Goal: Task Accomplishment & Management: Manage account settings

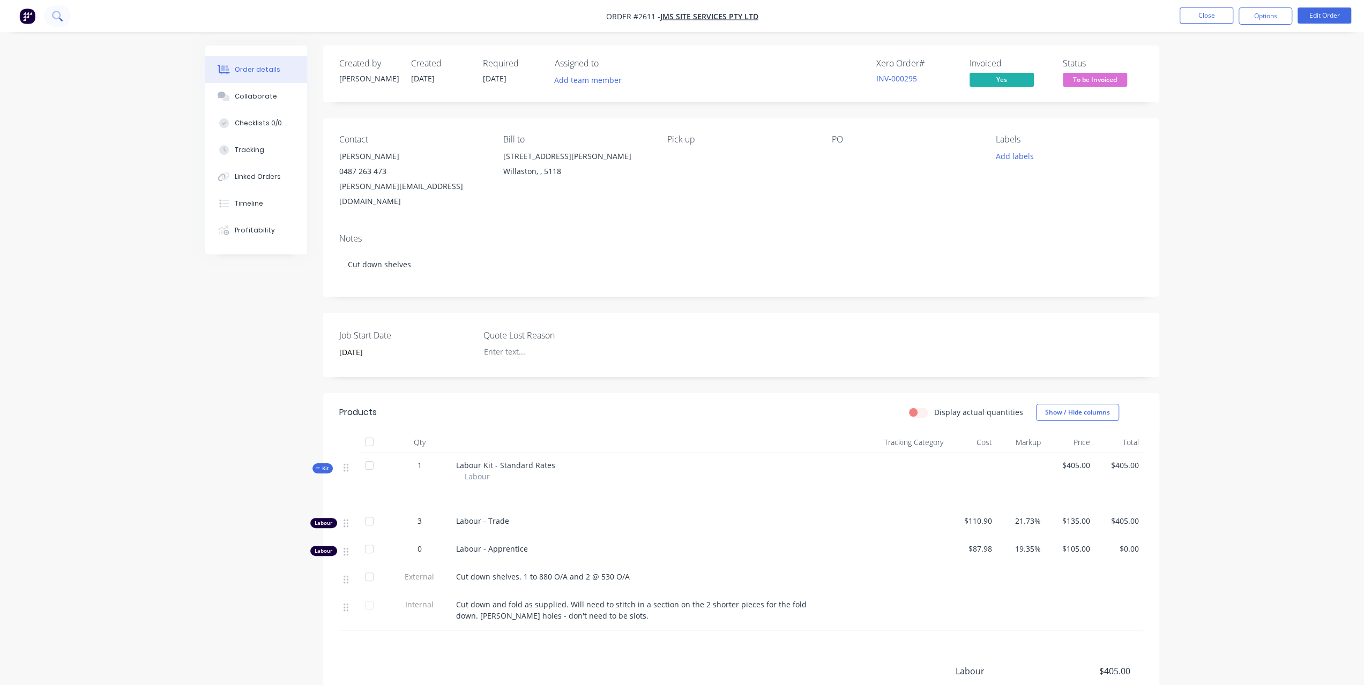
click at [57, 20] on icon at bounding box center [57, 16] width 10 height 10
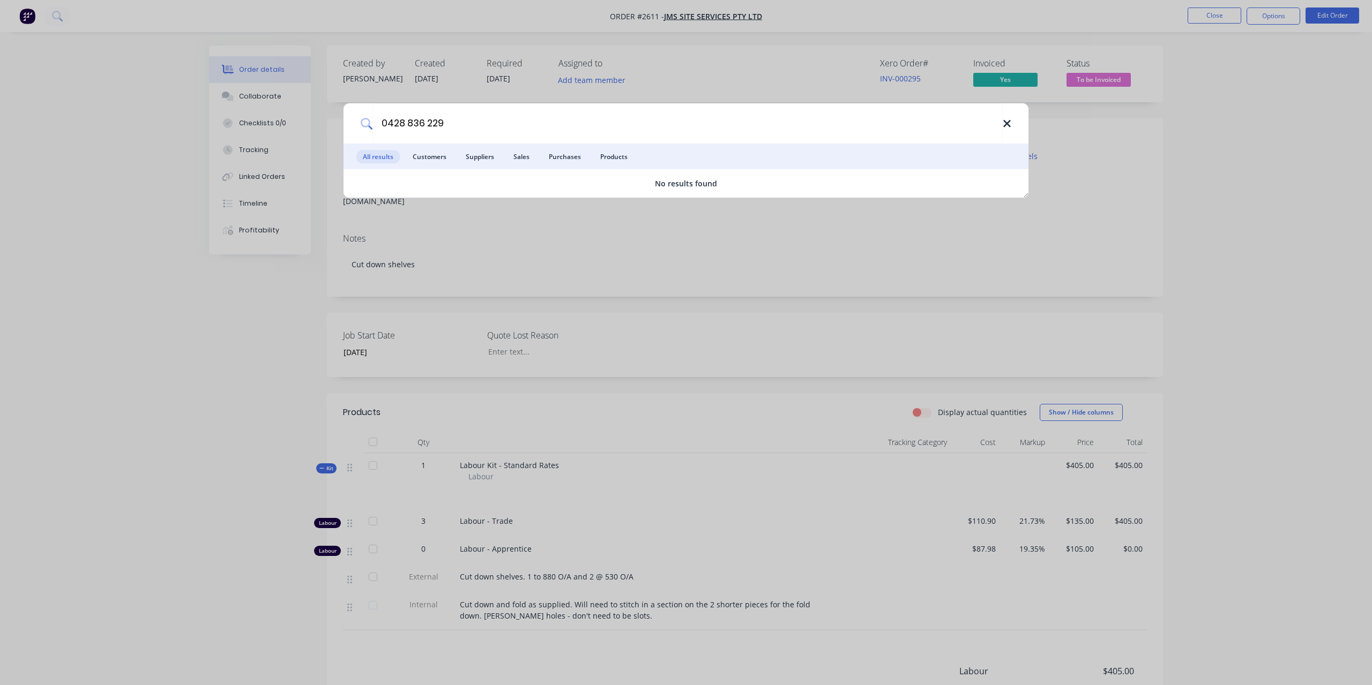
type input "0428 836 229"
click at [1009, 123] on icon at bounding box center [1006, 124] width 9 height 12
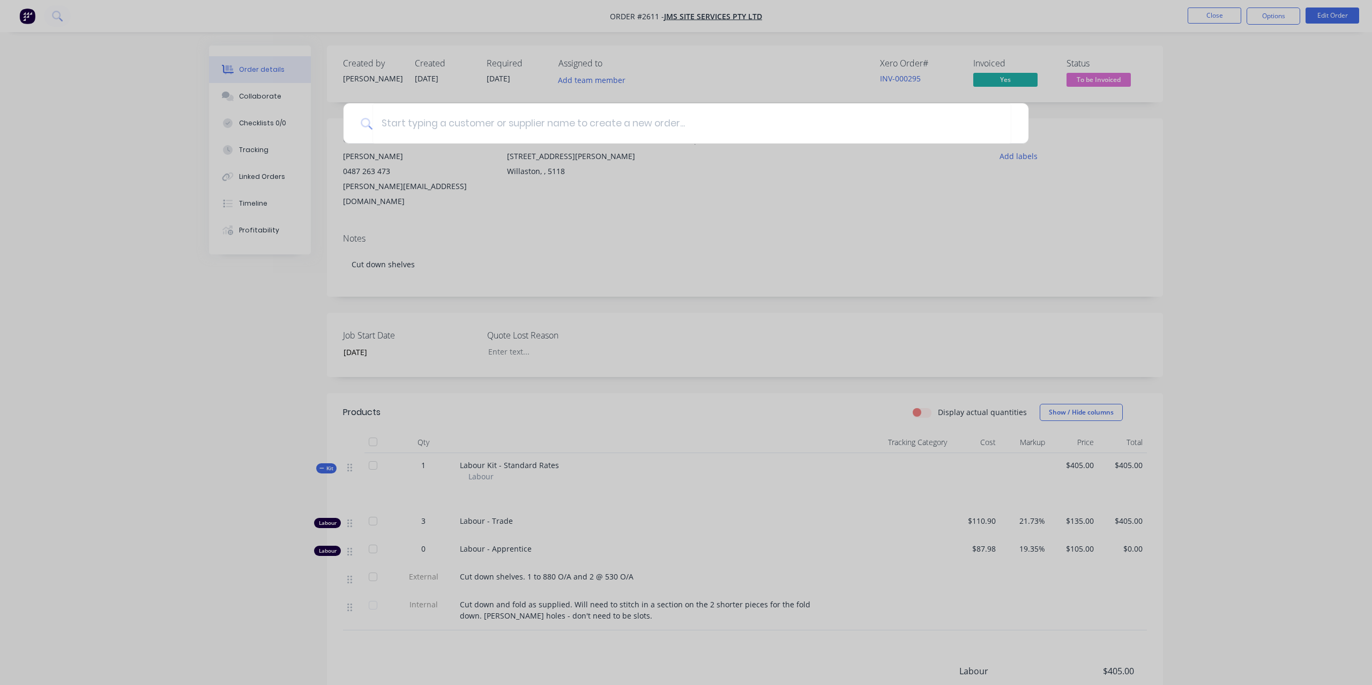
click at [1322, 252] on div at bounding box center [686, 342] width 1372 height 685
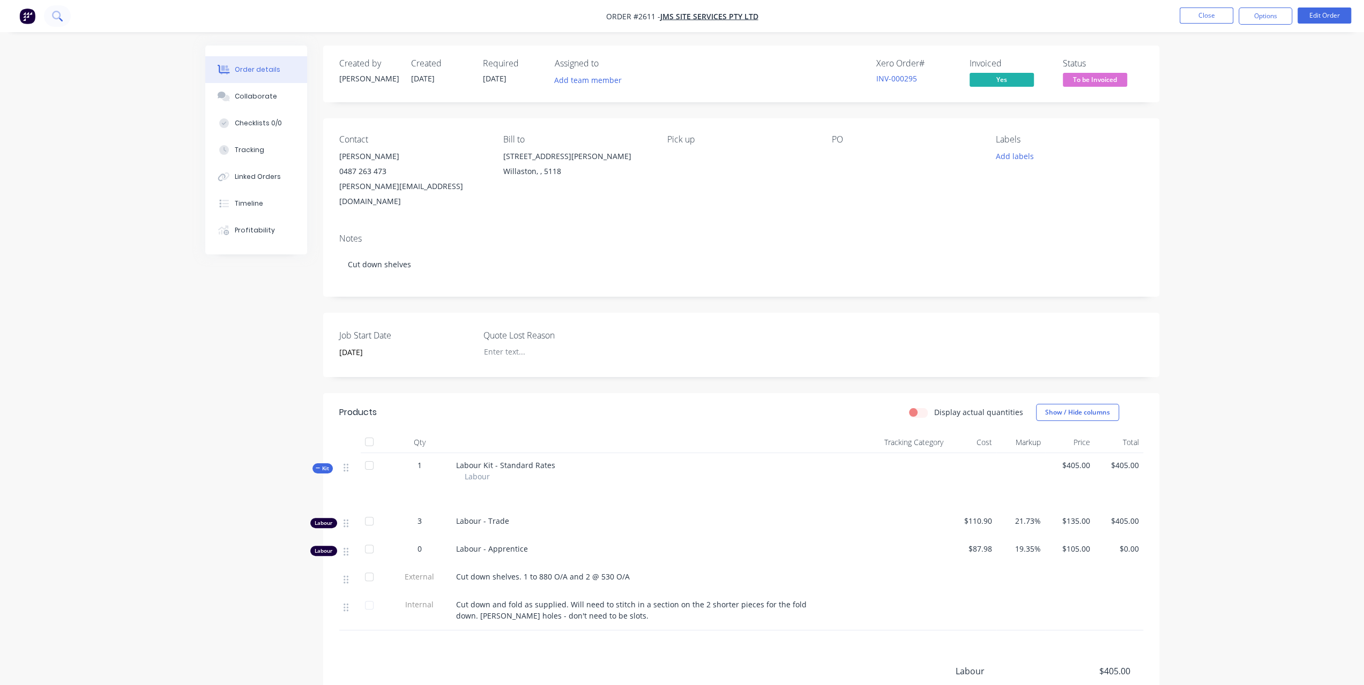
click at [60, 15] on icon at bounding box center [56, 15] width 9 height 9
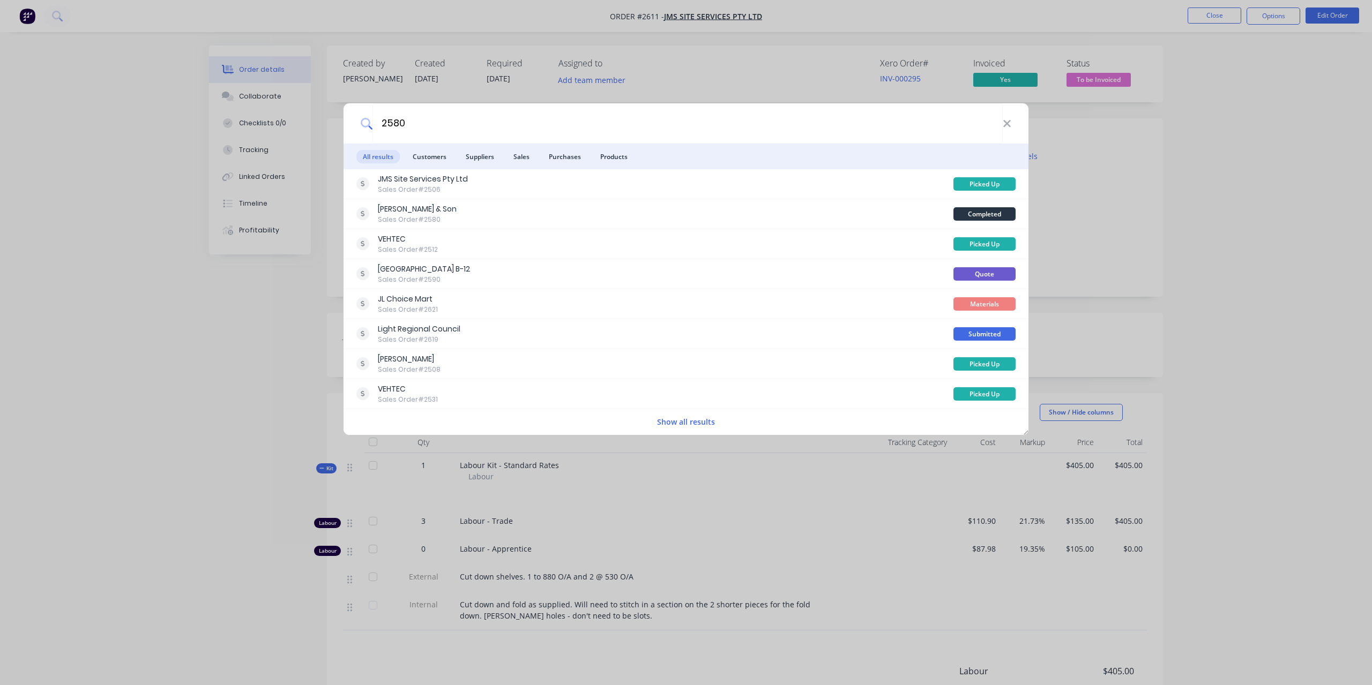
type input "2580"
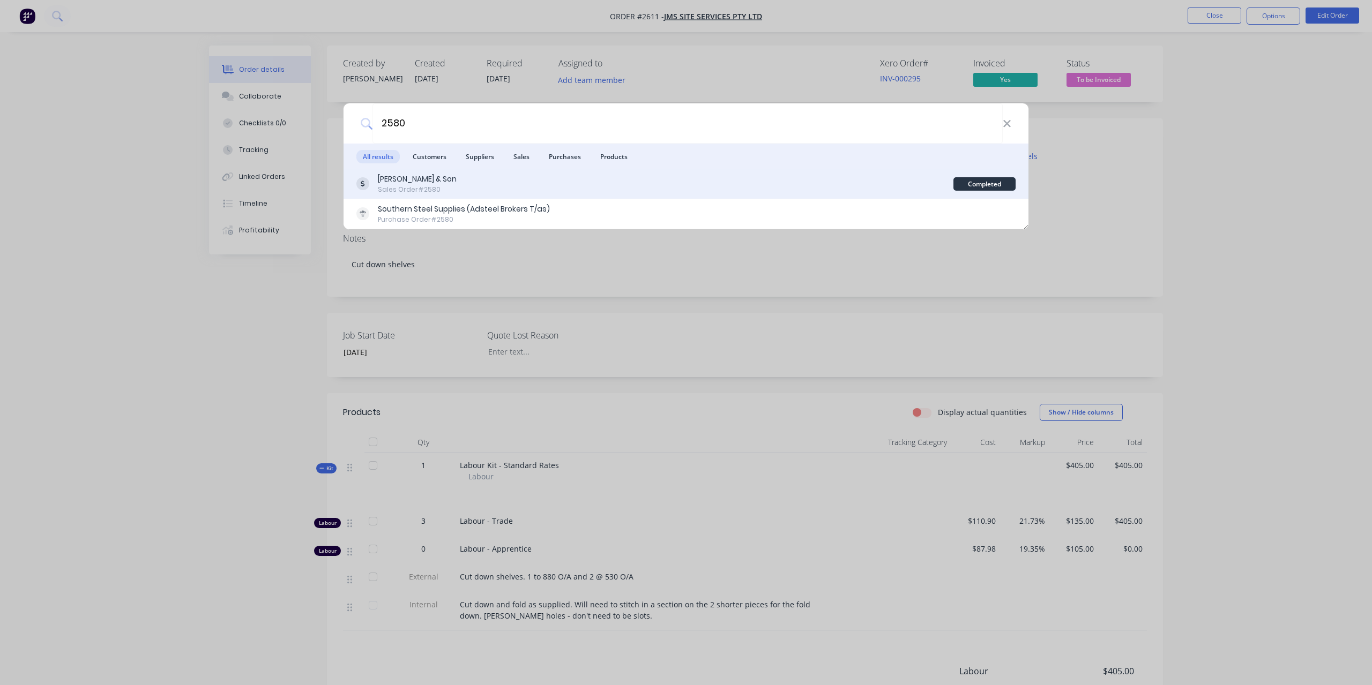
click at [401, 190] on div "Sales Order #2580" at bounding box center [417, 190] width 79 height 10
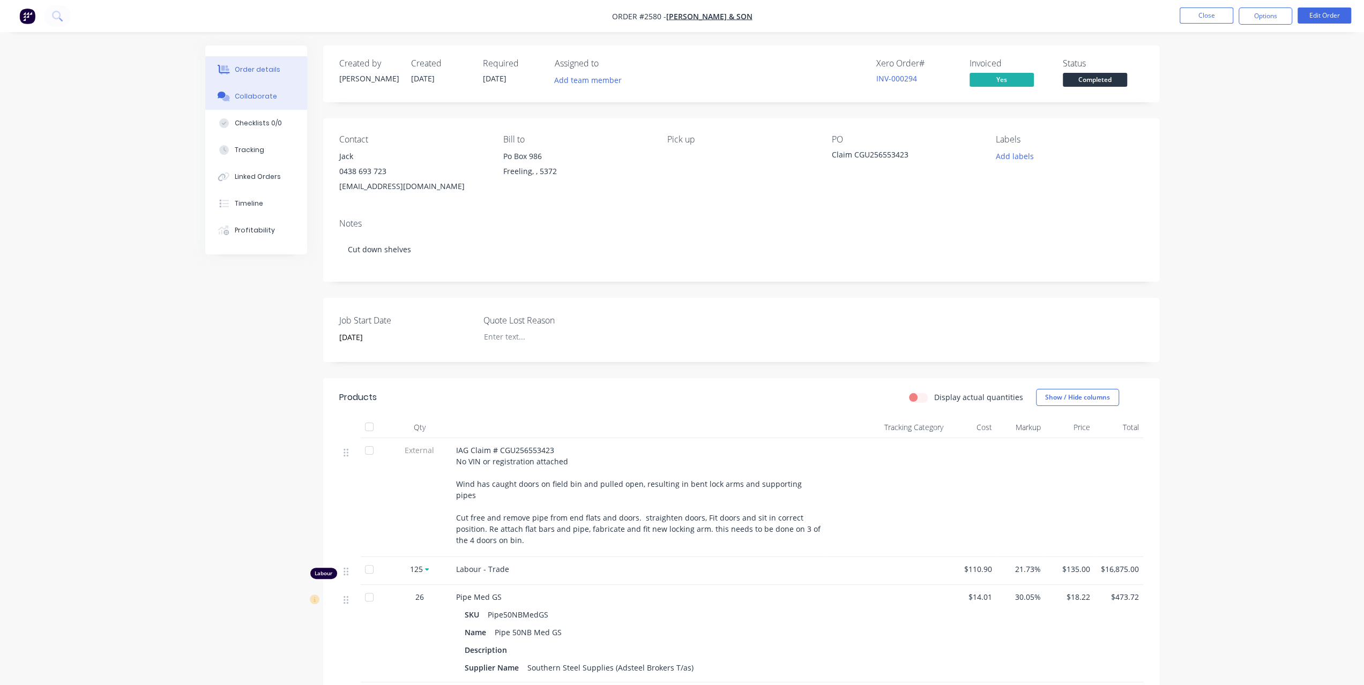
click at [287, 97] on button "Collaborate" at bounding box center [256, 96] width 102 height 27
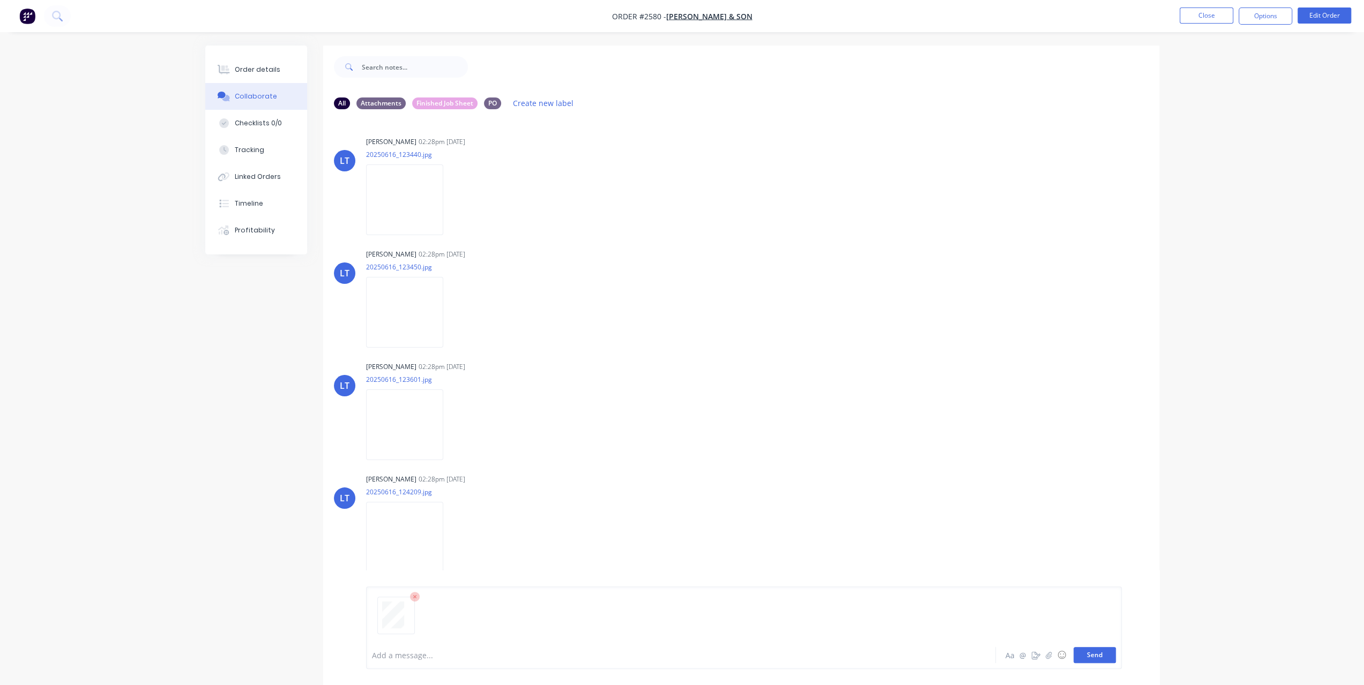
click at [1105, 652] on button "Send" at bounding box center [1094, 655] width 42 height 16
click at [254, 62] on button "Order details" at bounding box center [256, 69] width 102 height 27
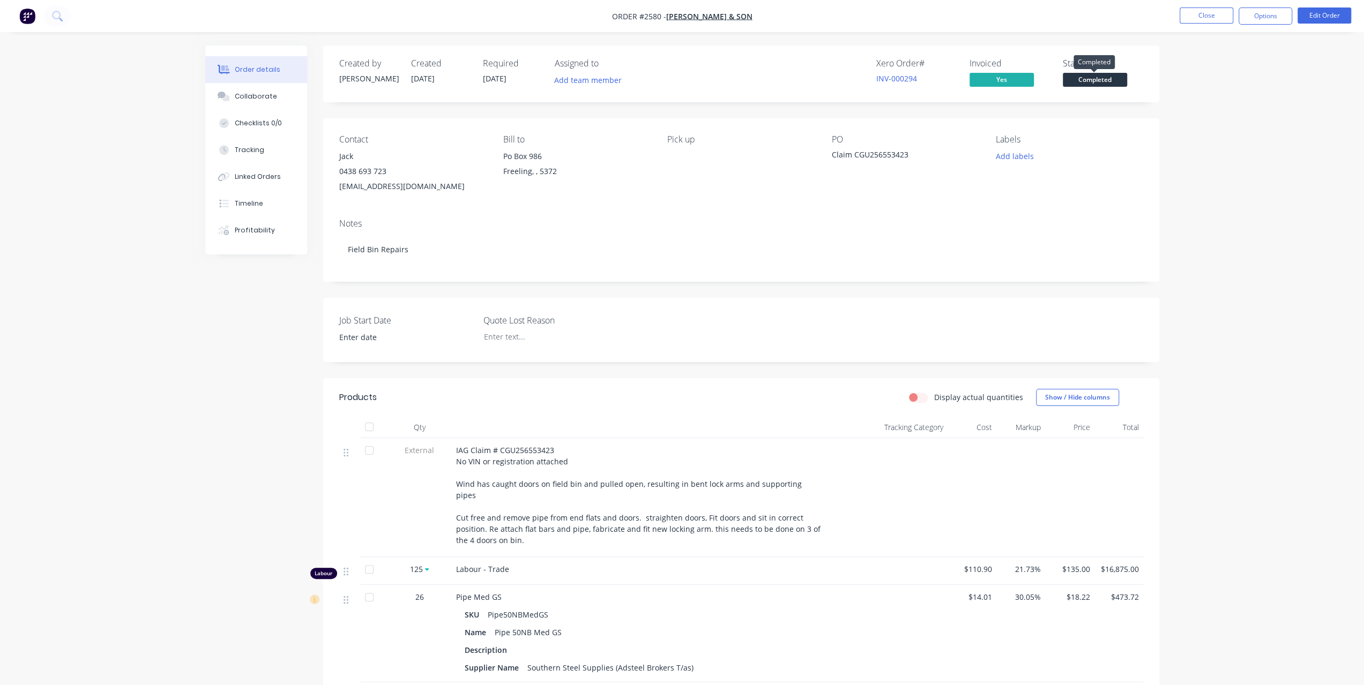
click at [1081, 83] on span "Completed" at bounding box center [1095, 79] width 64 height 13
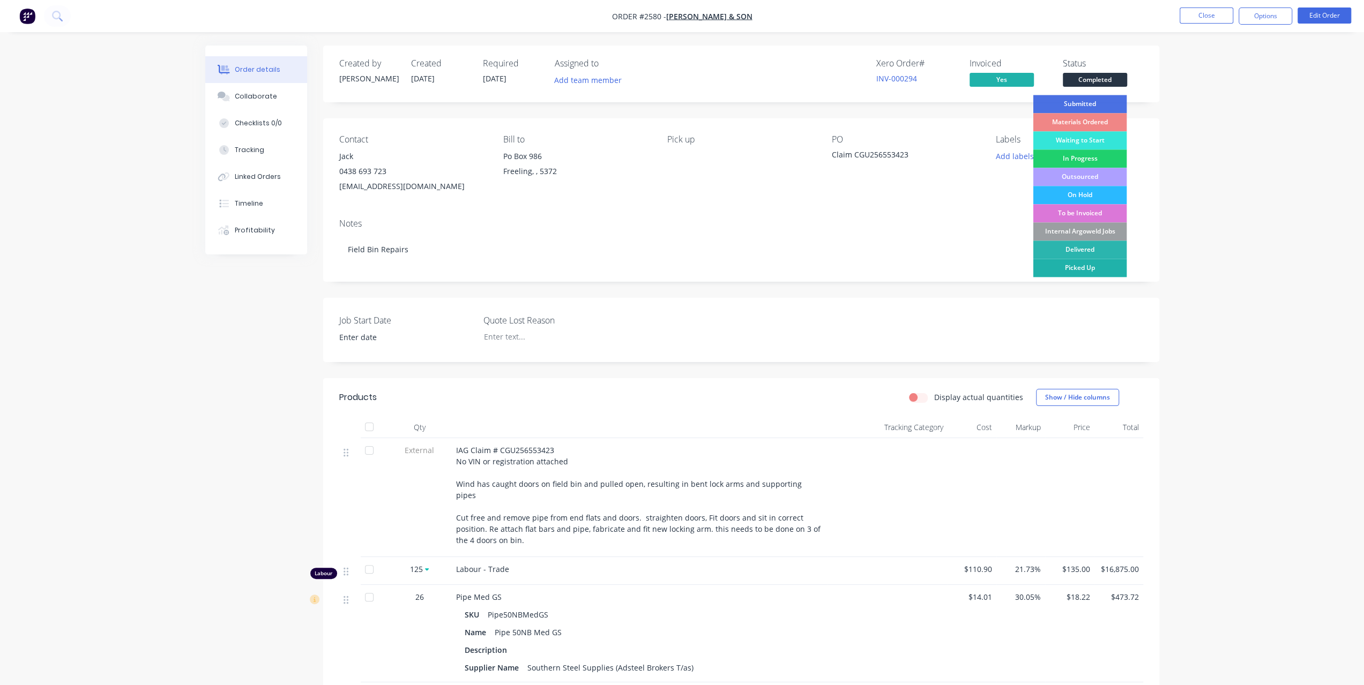
click at [1083, 265] on div "Picked Up" at bounding box center [1080, 268] width 94 height 18
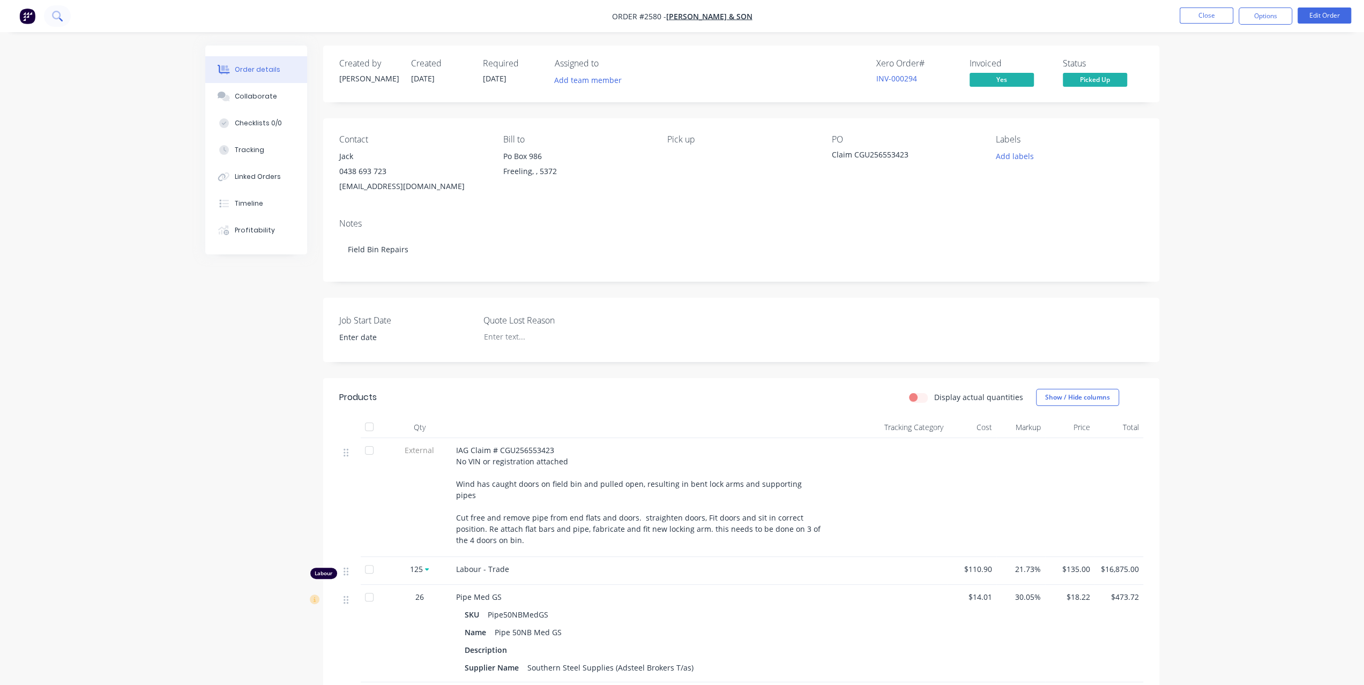
click at [57, 12] on icon at bounding box center [57, 16] width 10 height 10
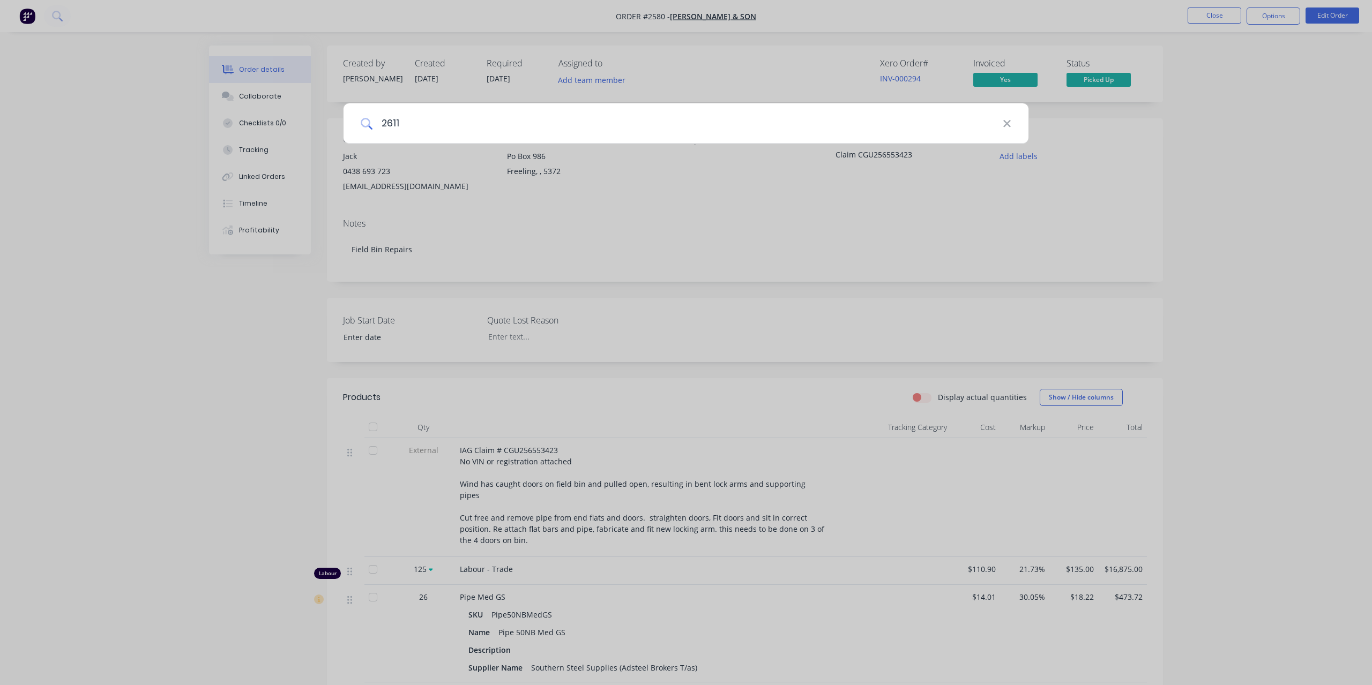
type input "2611"
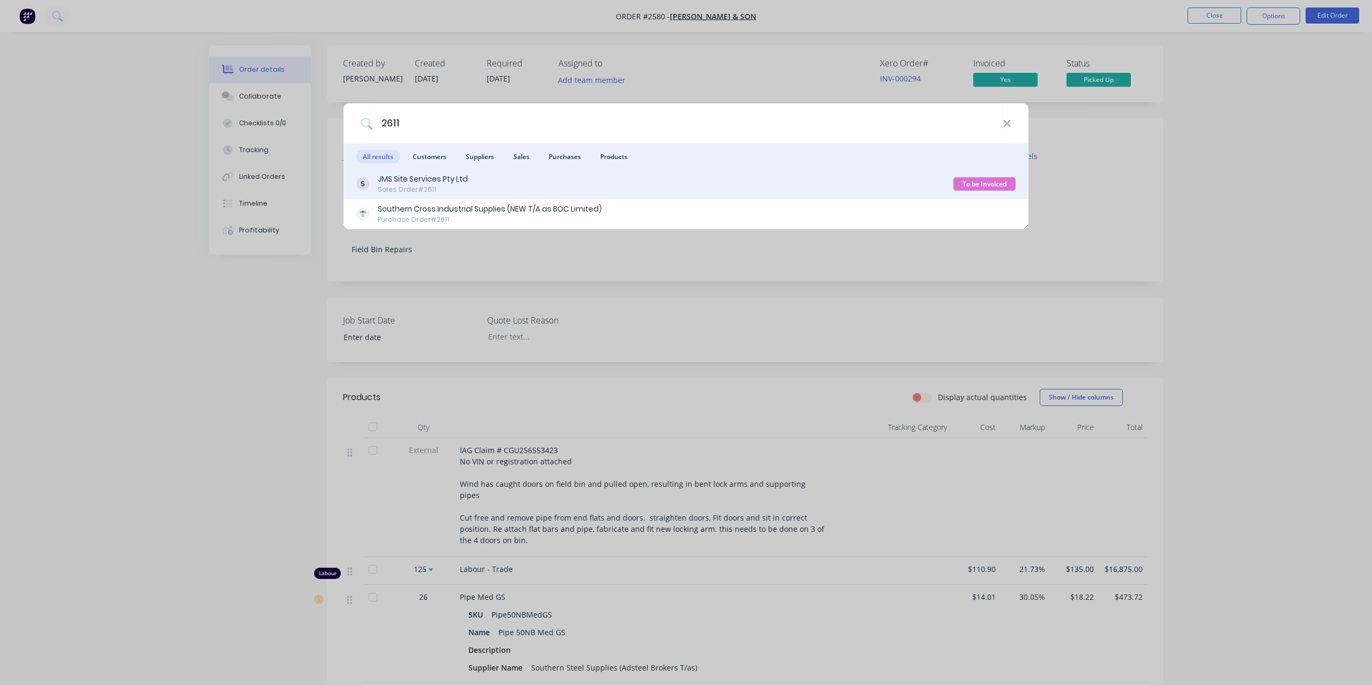
click at [442, 188] on div "Sales Order #2611" at bounding box center [423, 190] width 90 height 10
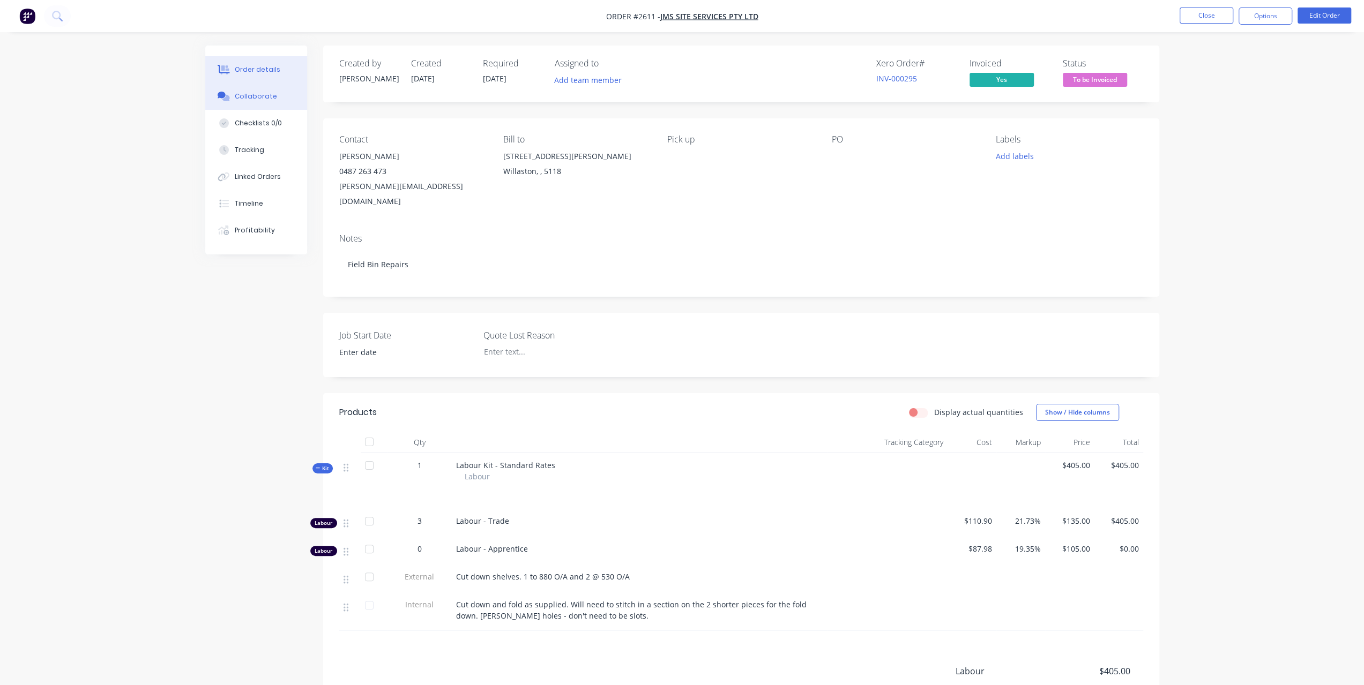
click at [254, 95] on div "Collaborate" at bounding box center [256, 97] width 42 height 10
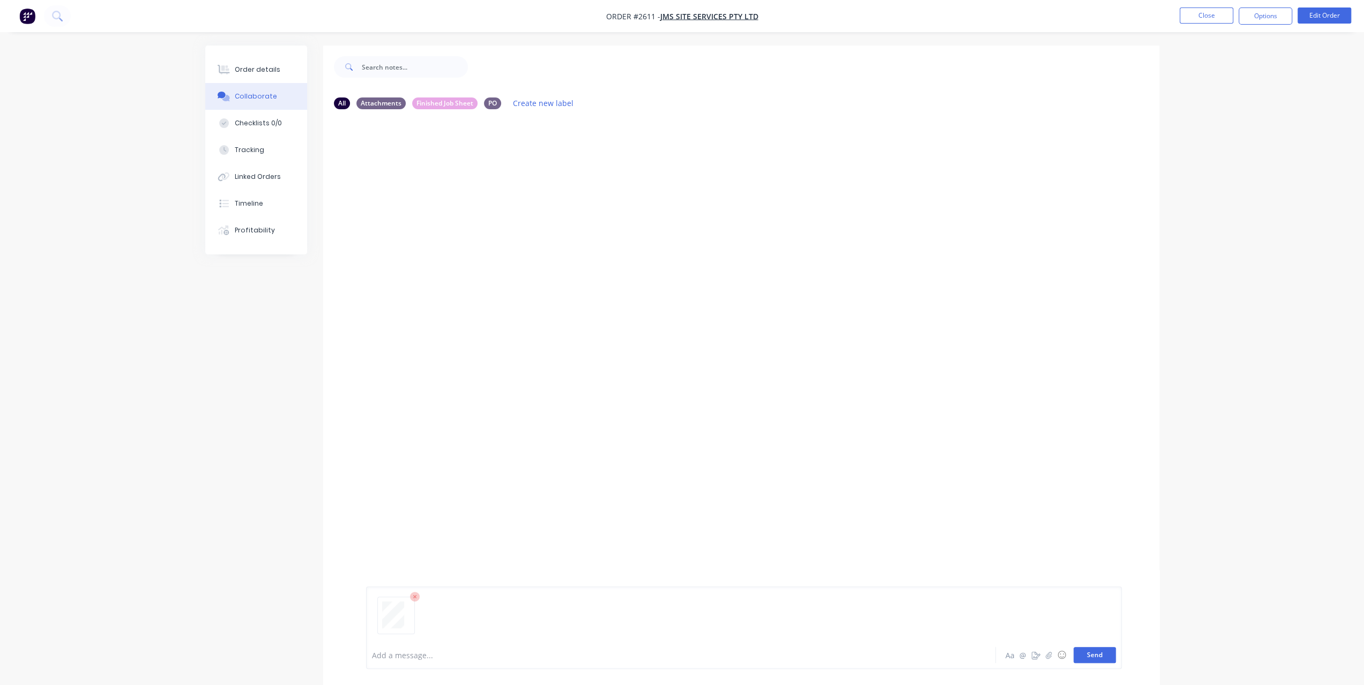
click at [1102, 653] on button "Send" at bounding box center [1094, 655] width 42 height 16
click at [66, 16] on button at bounding box center [57, 15] width 27 height 21
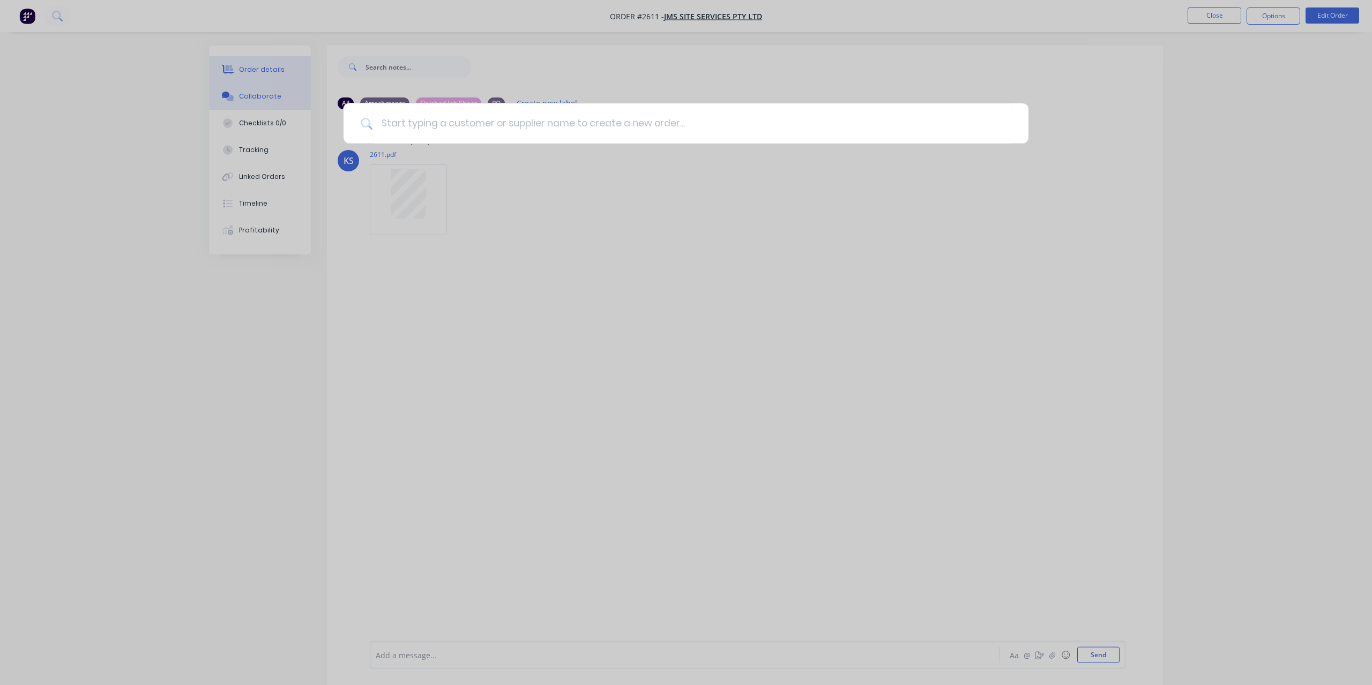
click at [267, 78] on div at bounding box center [686, 342] width 1372 height 685
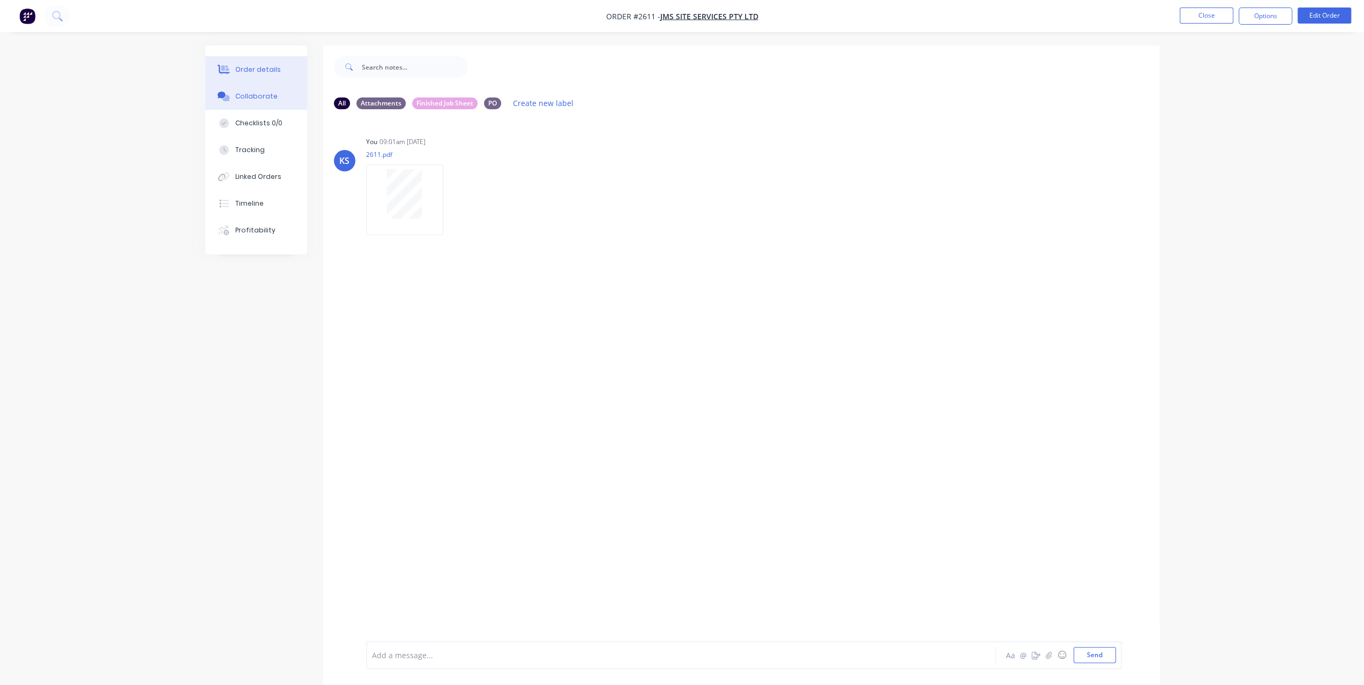
click at [268, 73] on div "Order details" at bounding box center [258, 70] width 46 height 10
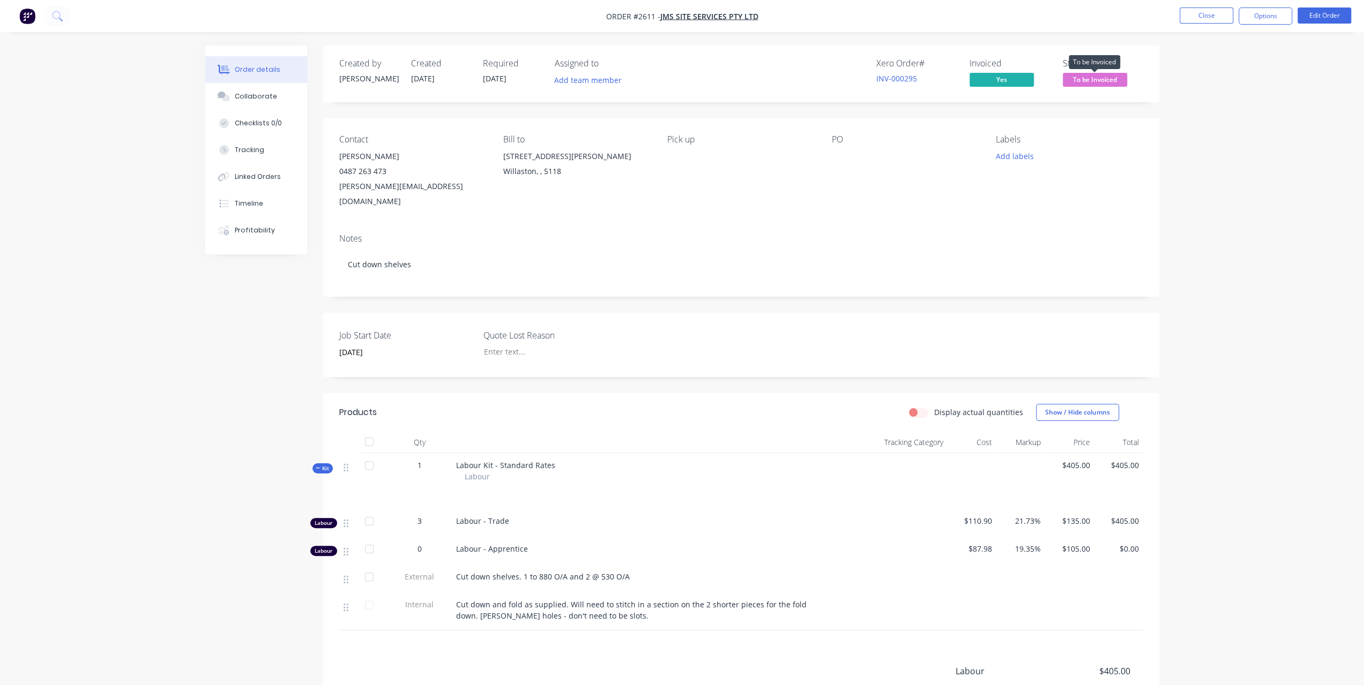
click at [1092, 85] on span "To be Invoiced" at bounding box center [1095, 79] width 64 height 13
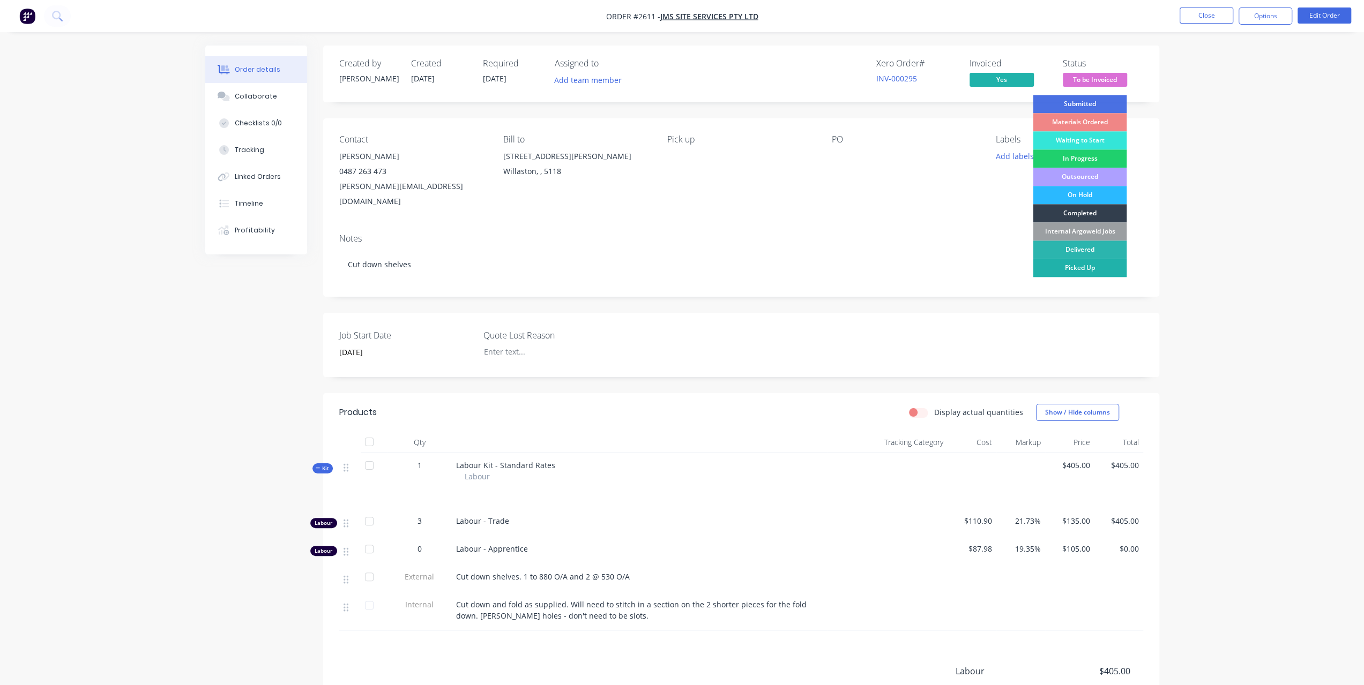
click at [1083, 266] on div "Picked Up" at bounding box center [1080, 268] width 94 height 18
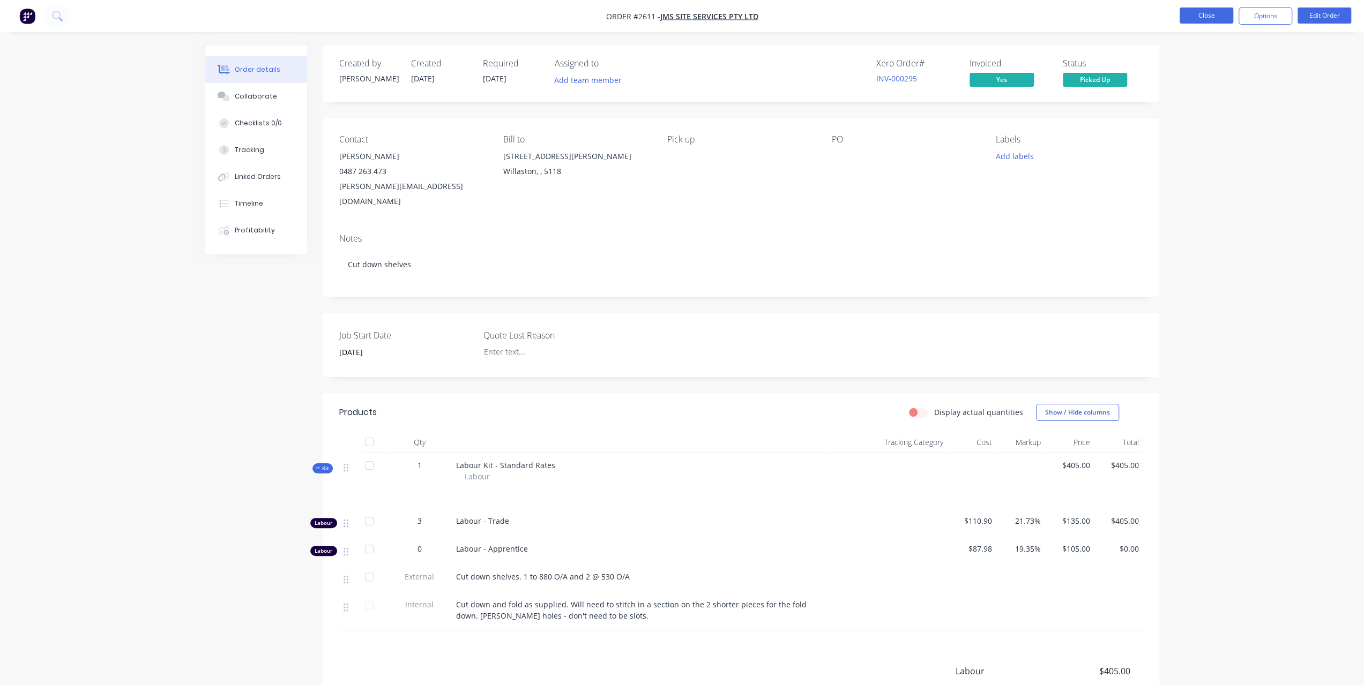
click at [1213, 14] on button "Close" at bounding box center [1206, 16] width 54 height 16
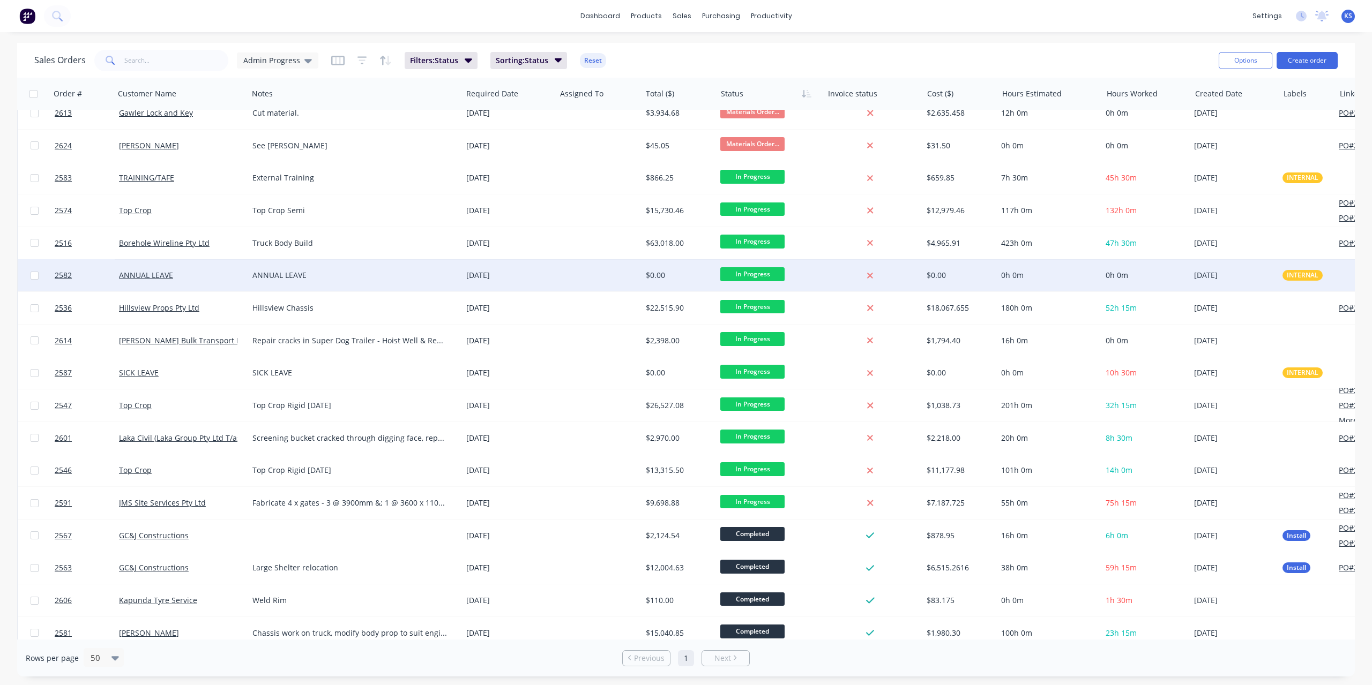
scroll to position [743, 0]
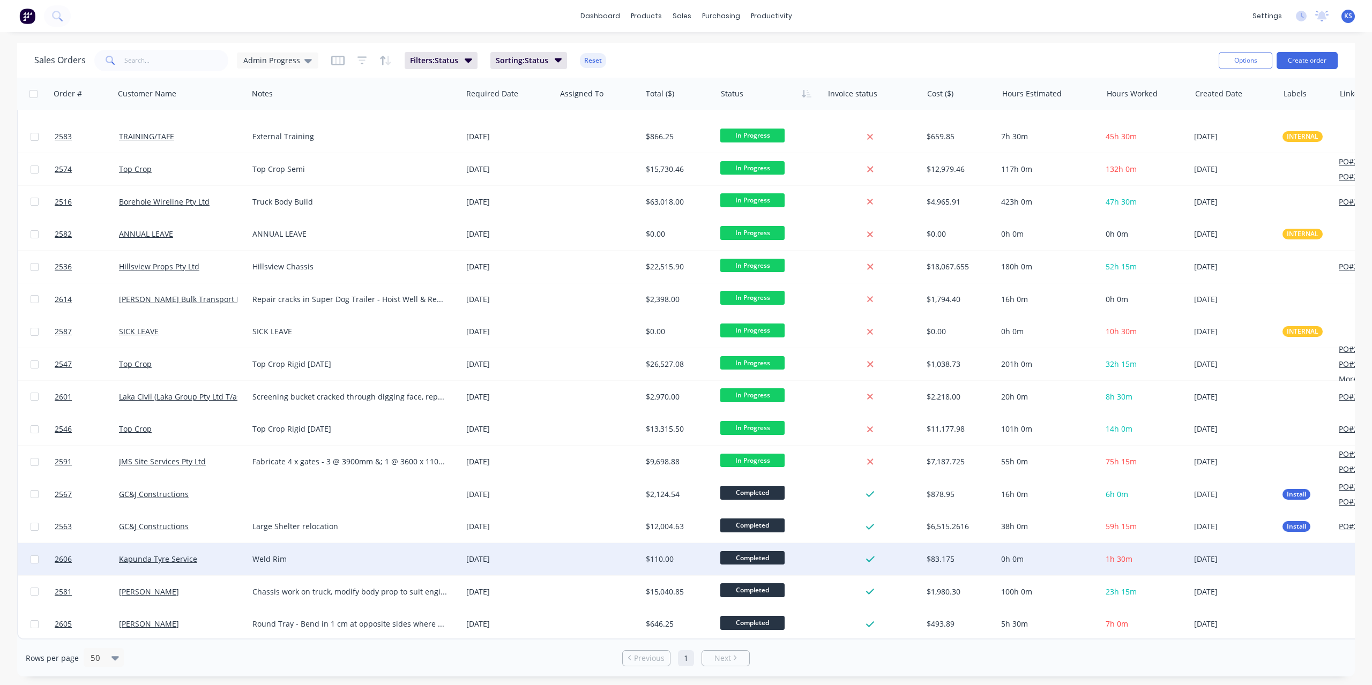
click at [159, 548] on div "Kapunda Tyre Service" at bounding box center [181, 559] width 133 height 32
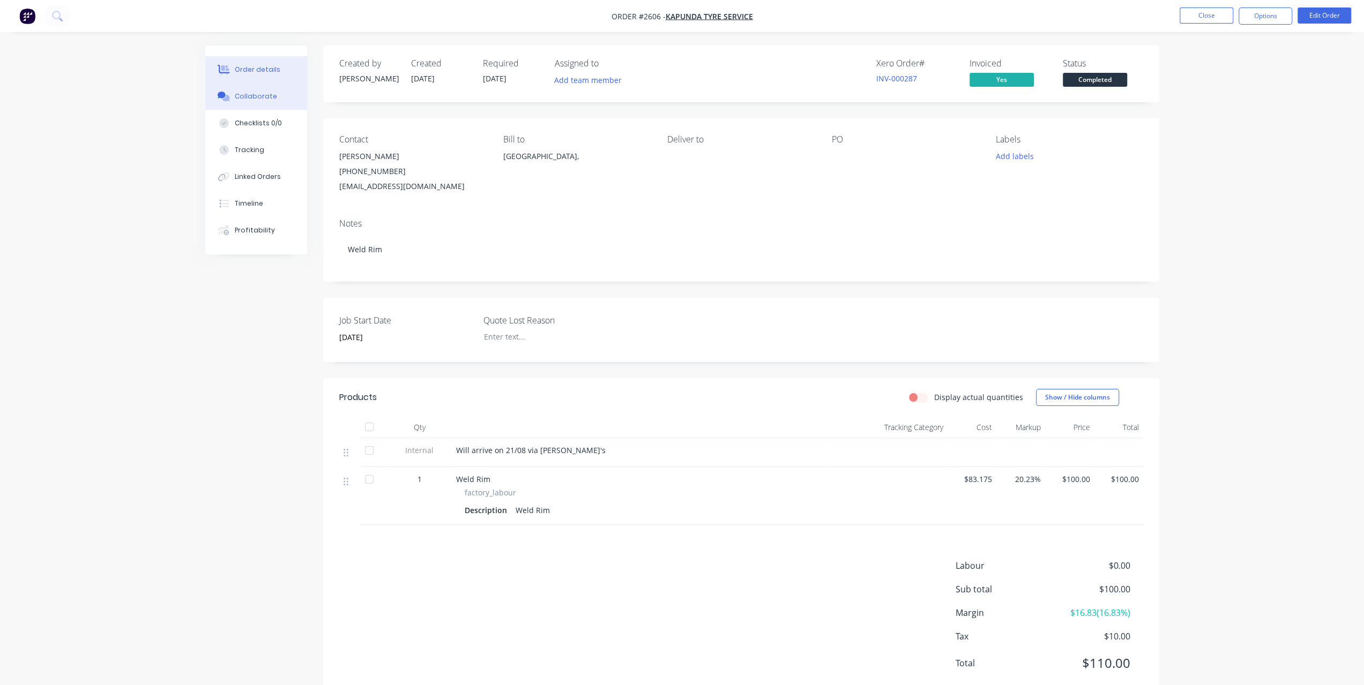
click at [249, 98] on div "Collaborate" at bounding box center [256, 97] width 42 height 10
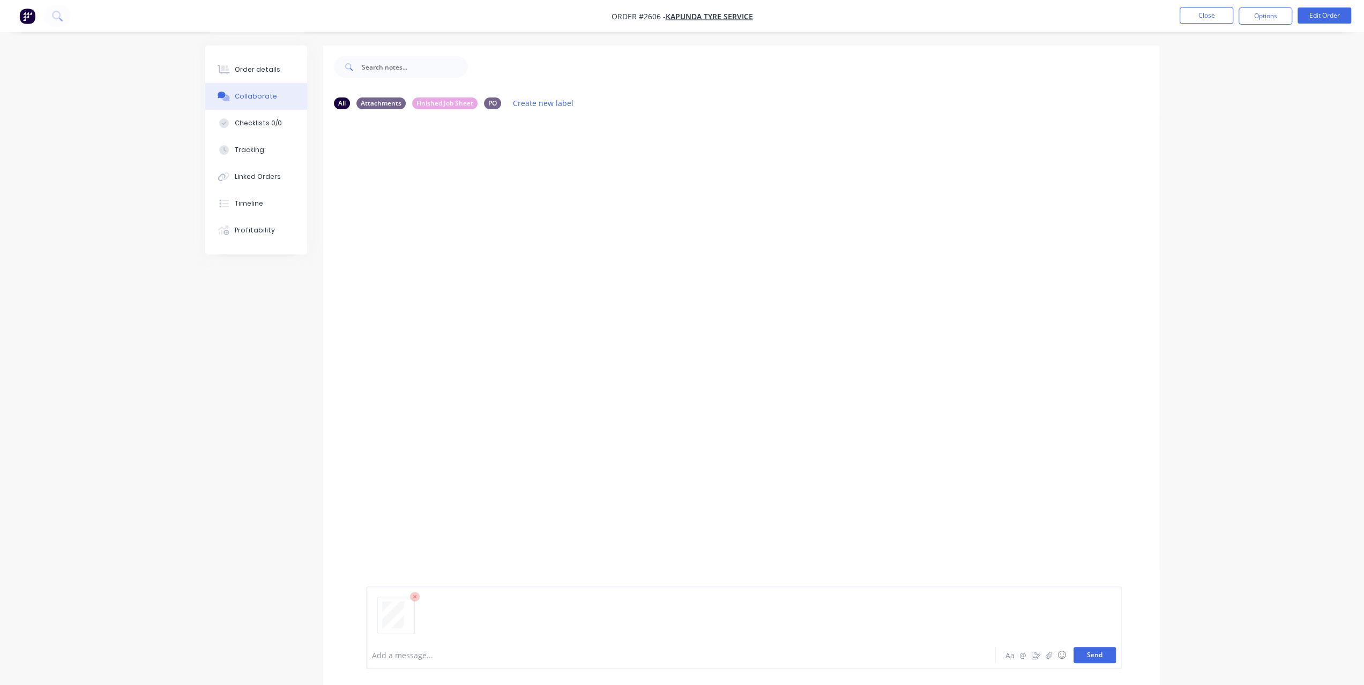
click at [1107, 654] on button "Send" at bounding box center [1094, 655] width 42 height 16
click at [63, 20] on button at bounding box center [57, 15] width 27 height 21
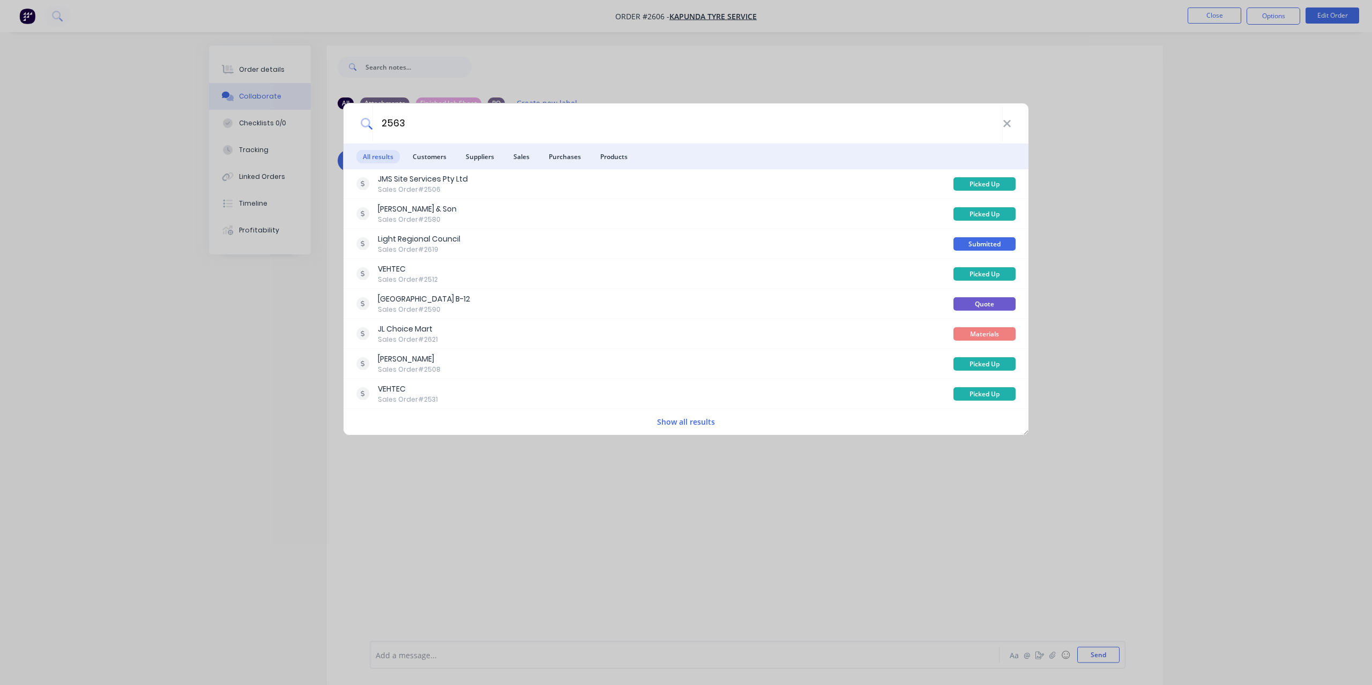
type input "2563"
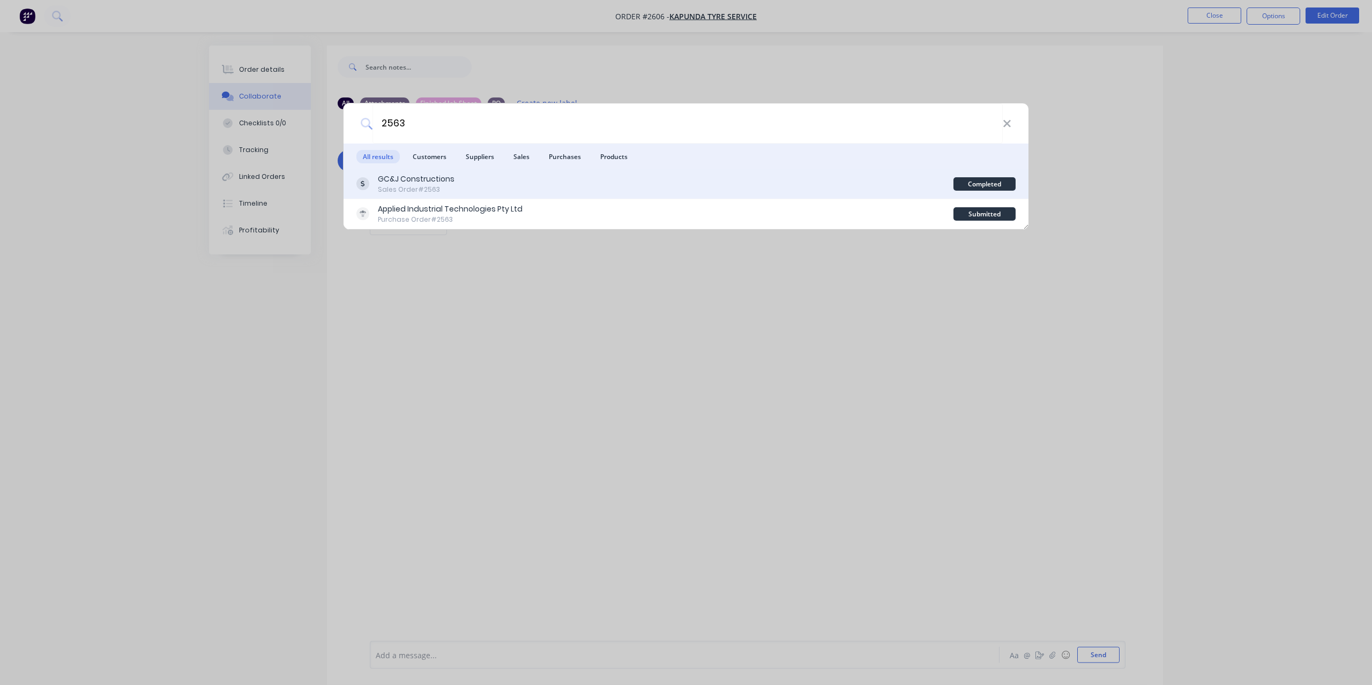
click at [425, 184] on div "GC&J Constructions" at bounding box center [416, 179] width 77 height 11
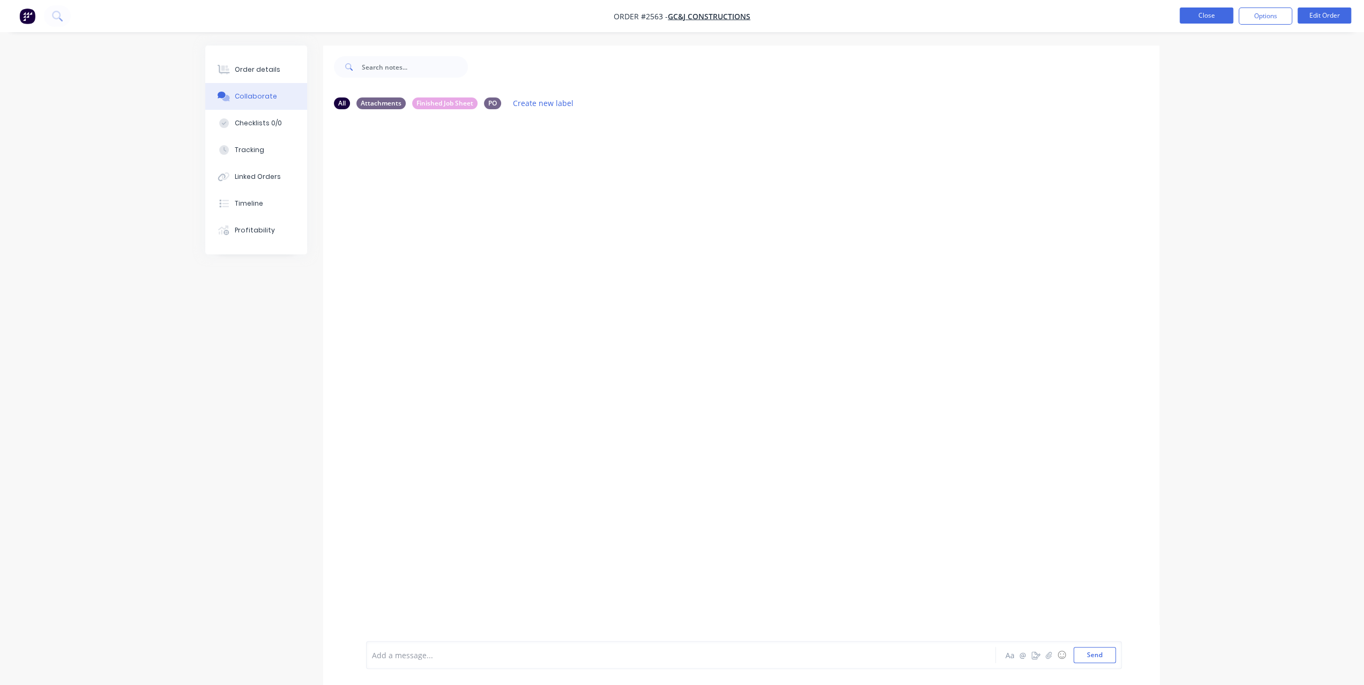
click at [1225, 19] on button "Close" at bounding box center [1206, 16] width 54 height 16
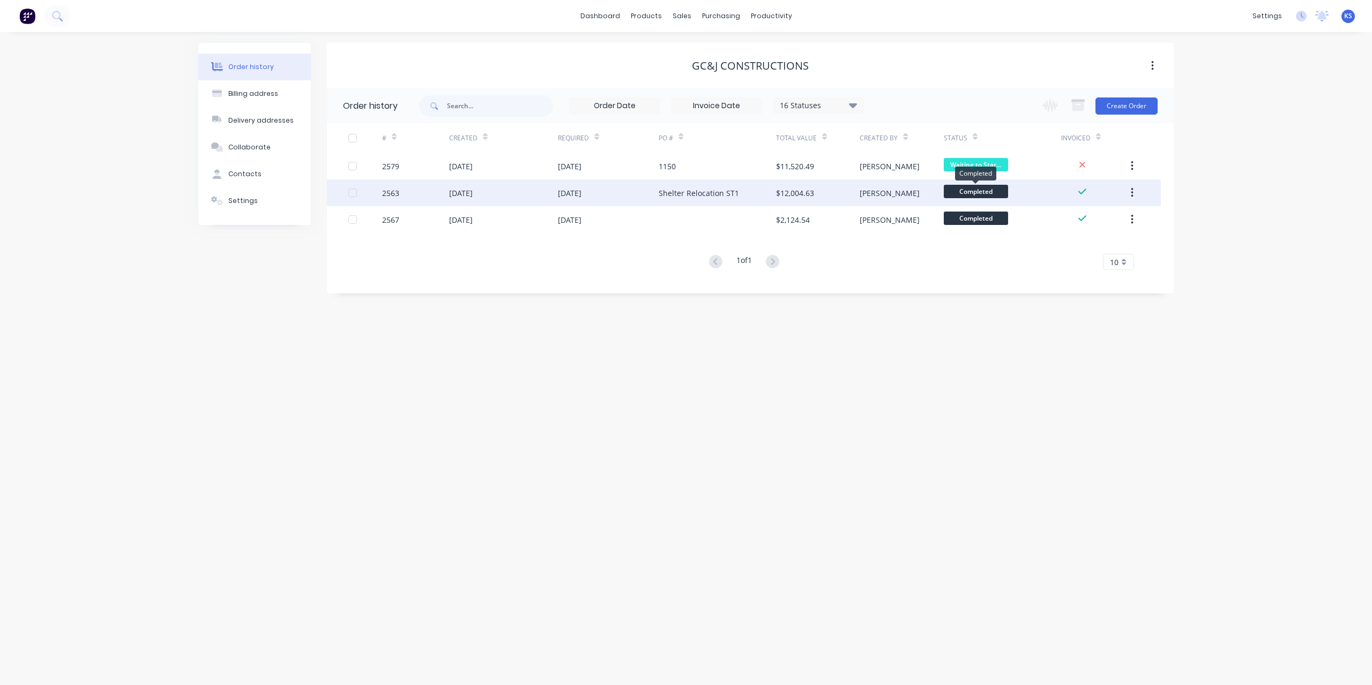
click at [984, 193] on span "Completed" at bounding box center [976, 191] width 64 height 13
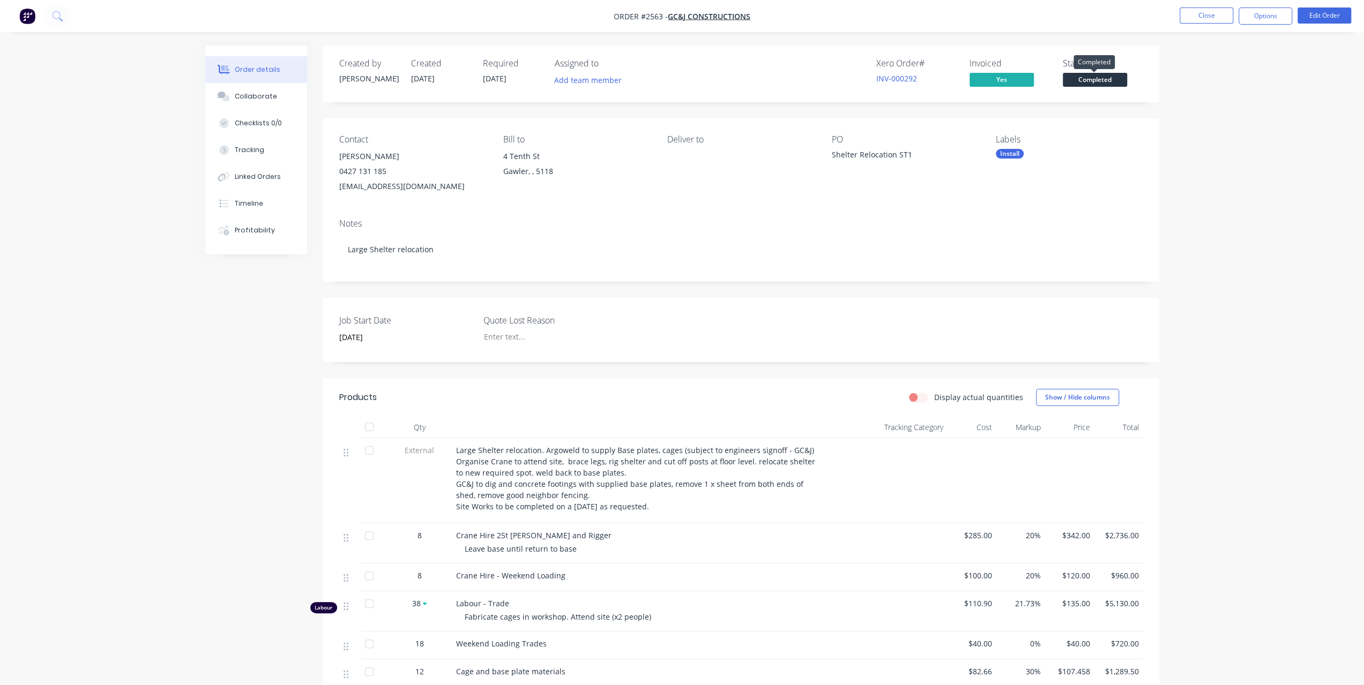
click at [1109, 82] on span "Completed" at bounding box center [1095, 79] width 64 height 13
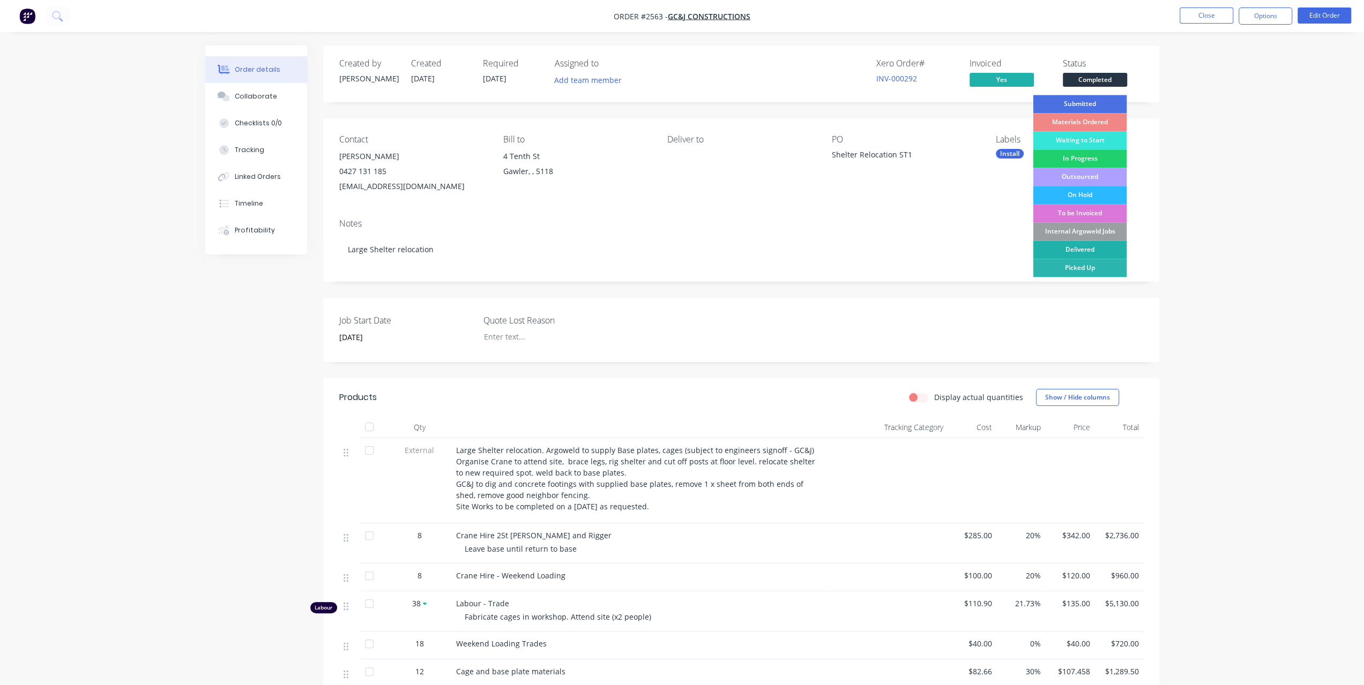
click at [1086, 249] on div "Delivered" at bounding box center [1080, 250] width 94 height 18
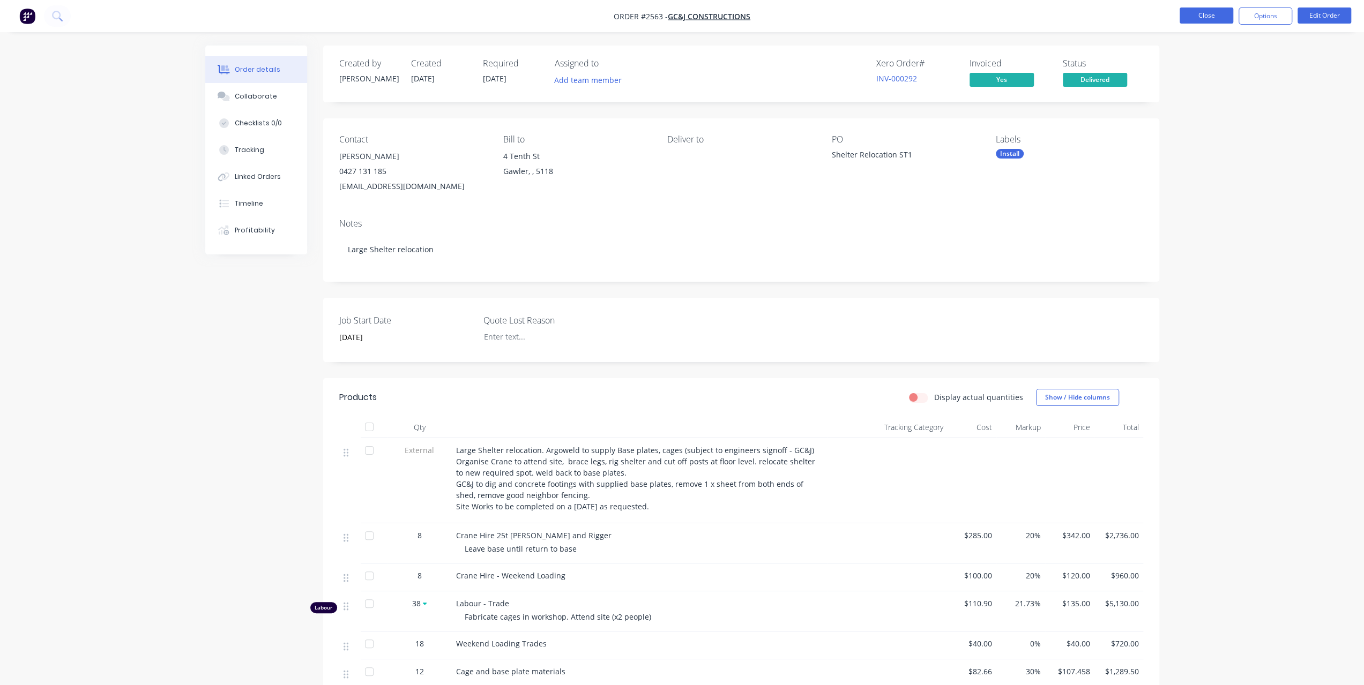
click at [1217, 18] on button "Close" at bounding box center [1206, 16] width 54 height 16
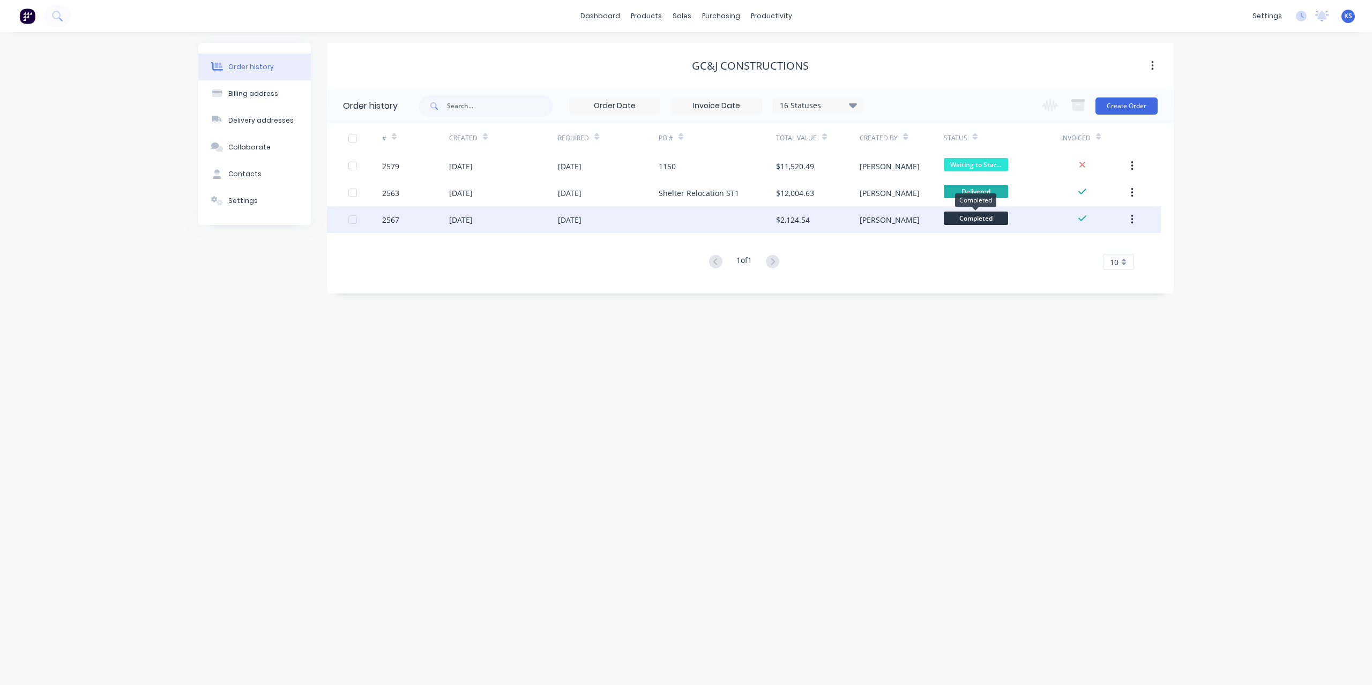
click at [975, 216] on span "Completed" at bounding box center [976, 218] width 64 height 13
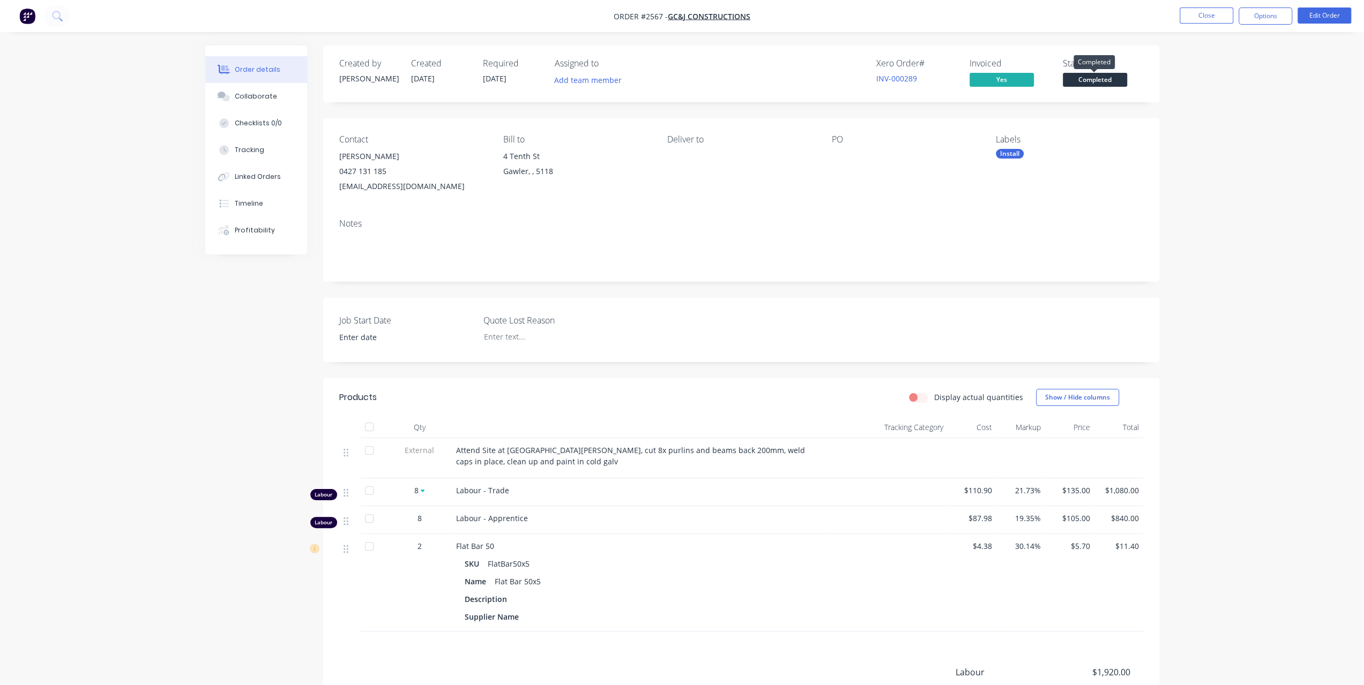
click at [1105, 74] on span "Completed" at bounding box center [1095, 79] width 64 height 13
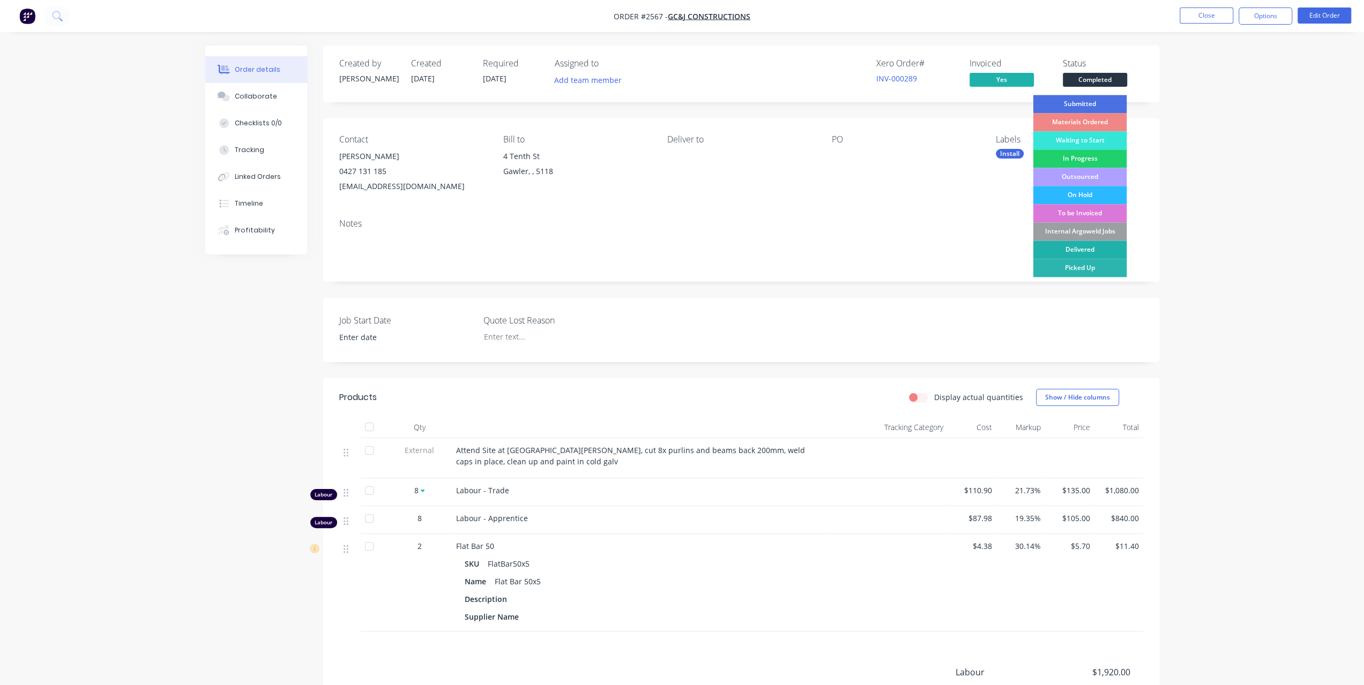
click at [1087, 246] on div "Delivered" at bounding box center [1080, 250] width 94 height 18
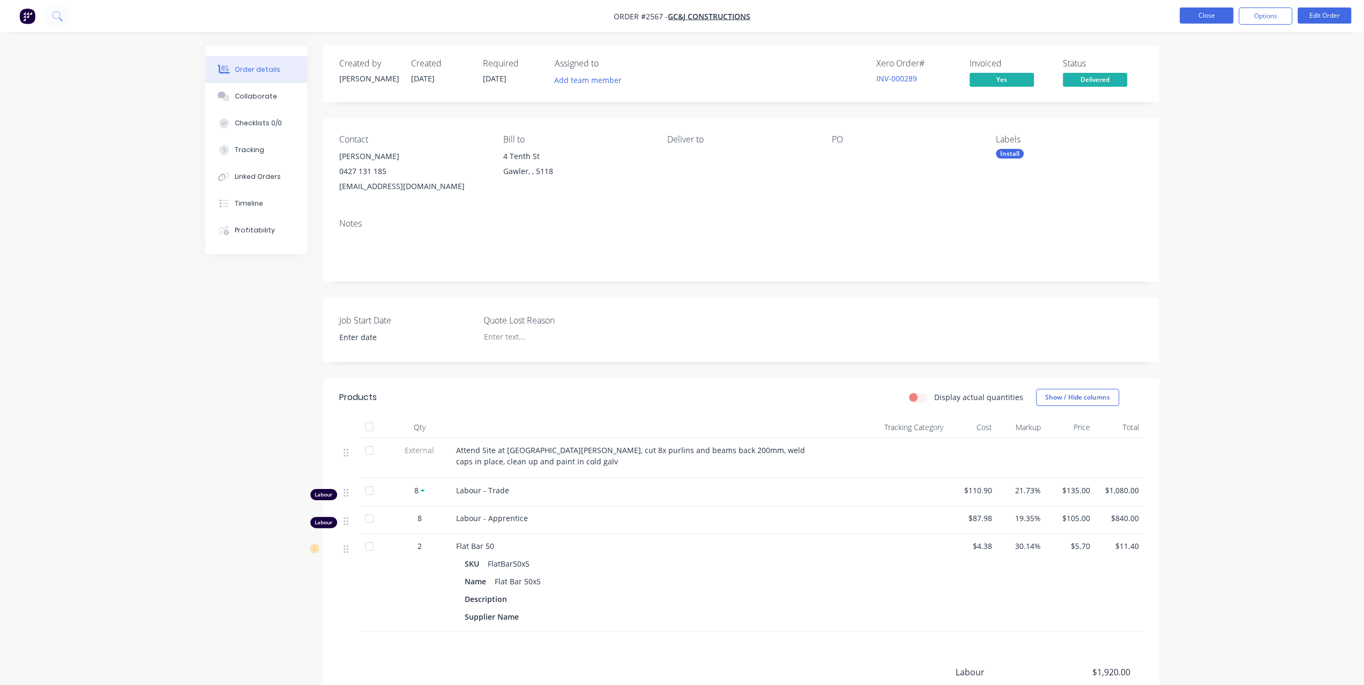
click at [1219, 19] on button "Close" at bounding box center [1206, 16] width 54 height 16
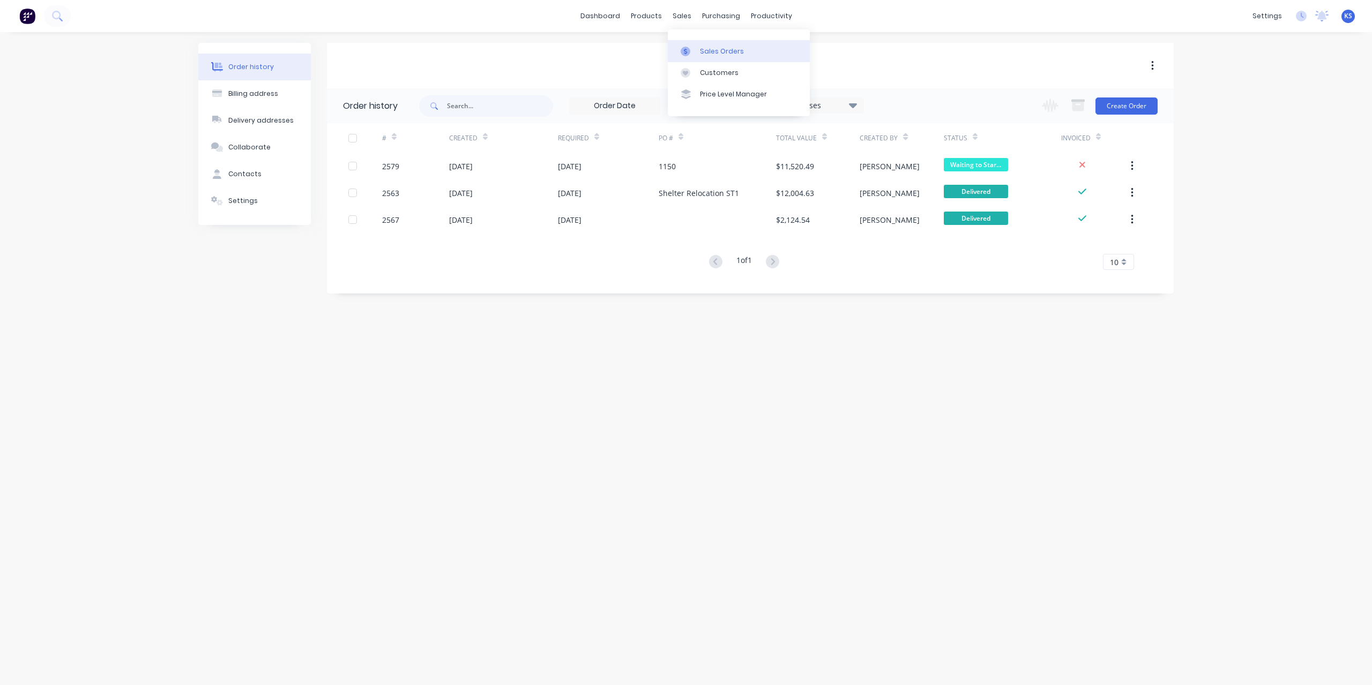
click at [697, 51] on link "Sales Orders" at bounding box center [739, 50] width 142 height 21
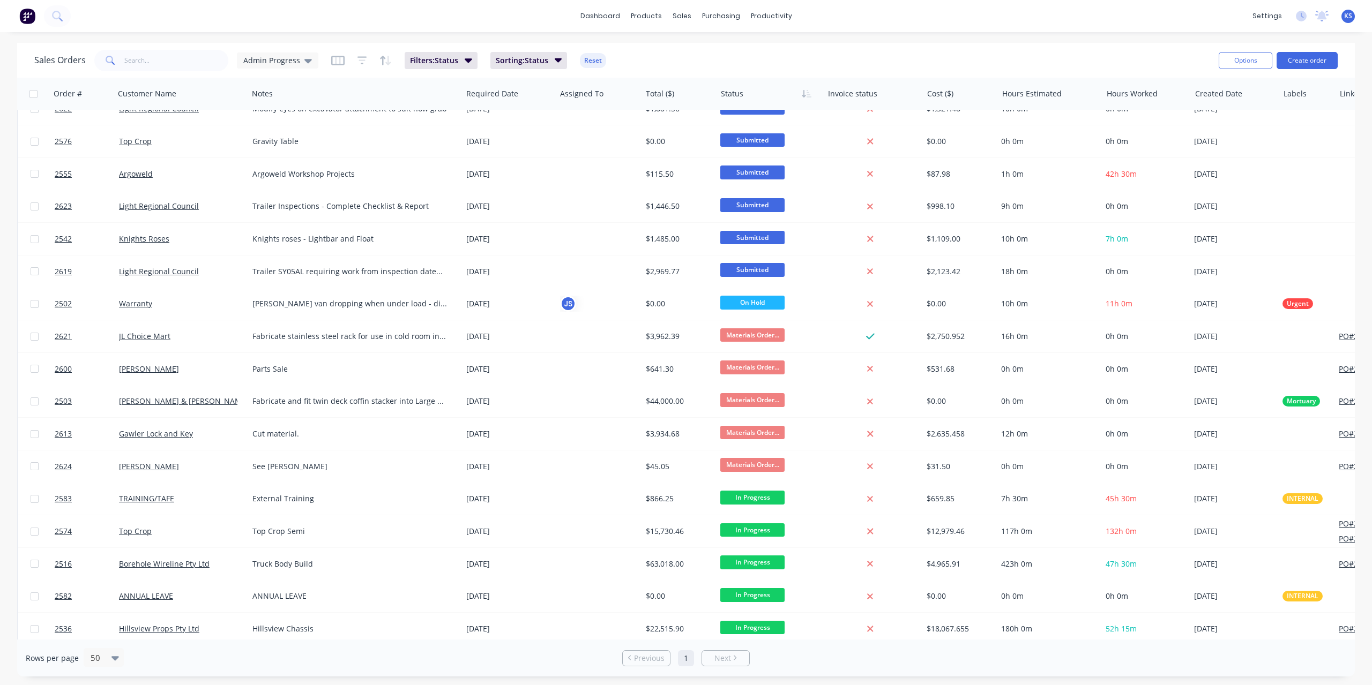
scroll to position [678, 0]
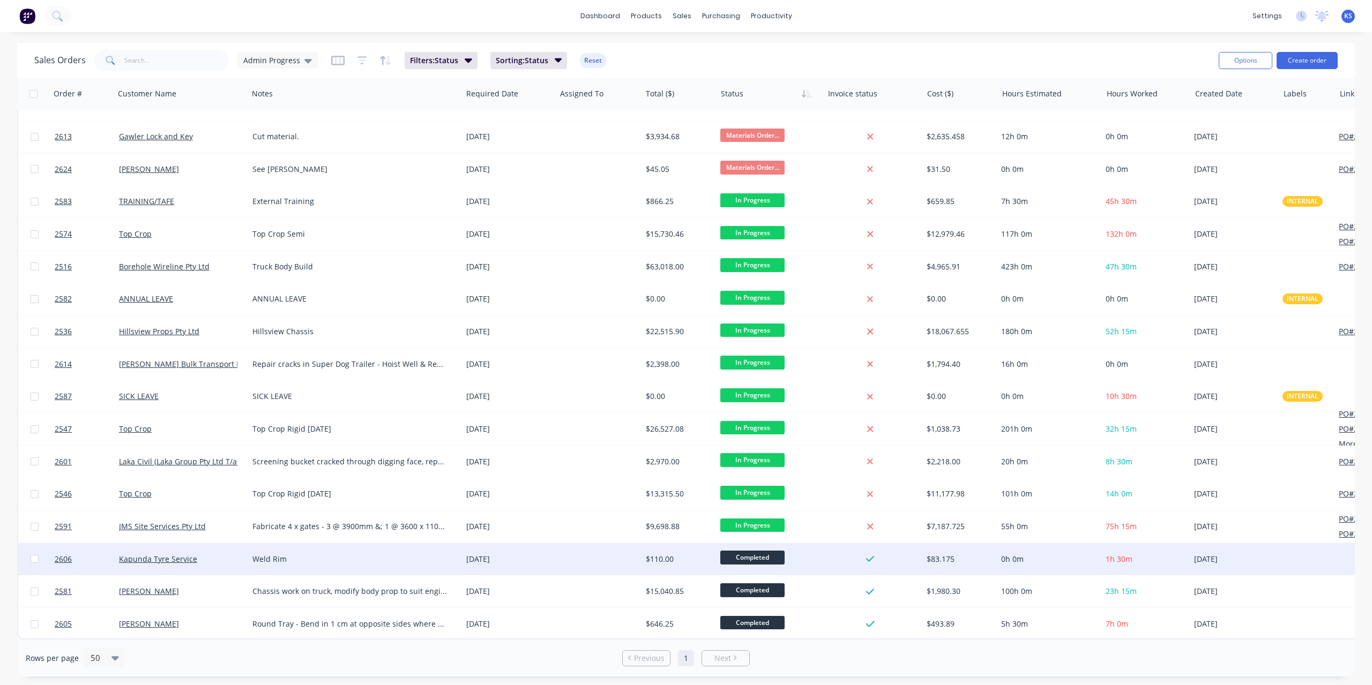
click at [762, 555] on span "Completed" at bounding box center [752, 557] width 64 height 13
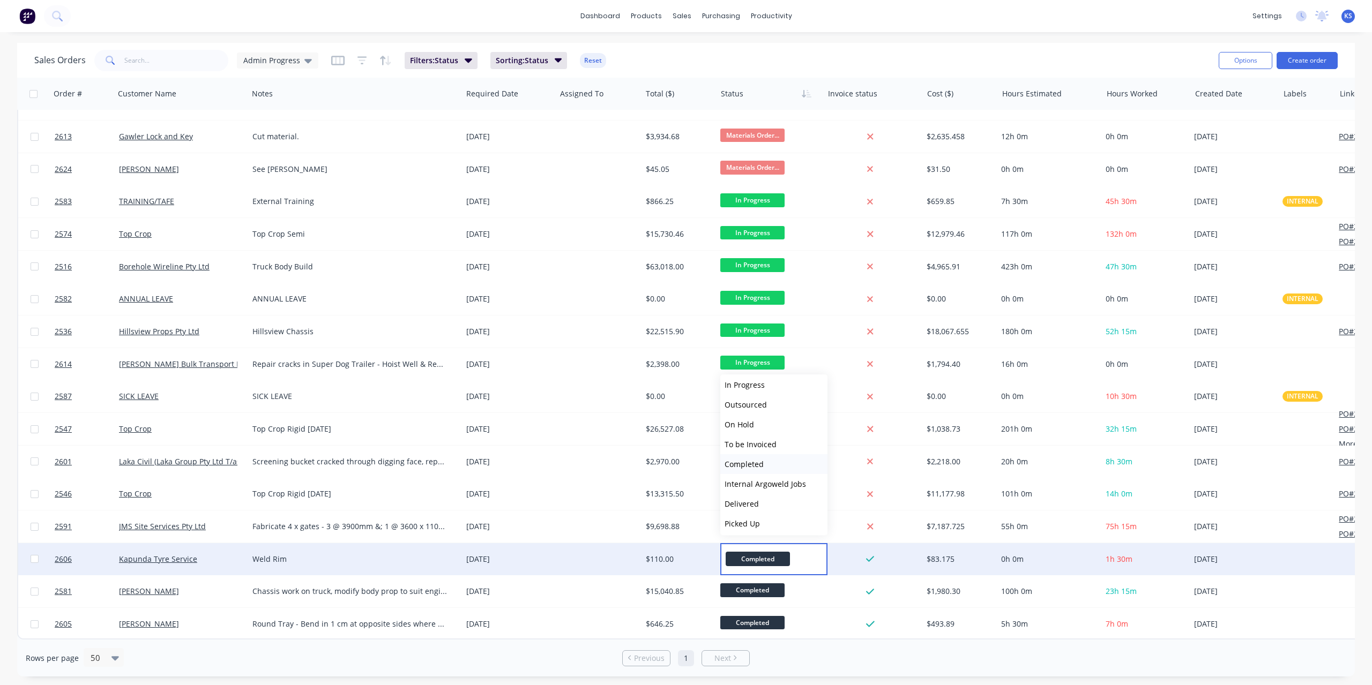
scroll to position [66, 0]
click at [754, 519] on span "Picked Up" at bounding box center [741, 521] width 35 height 10
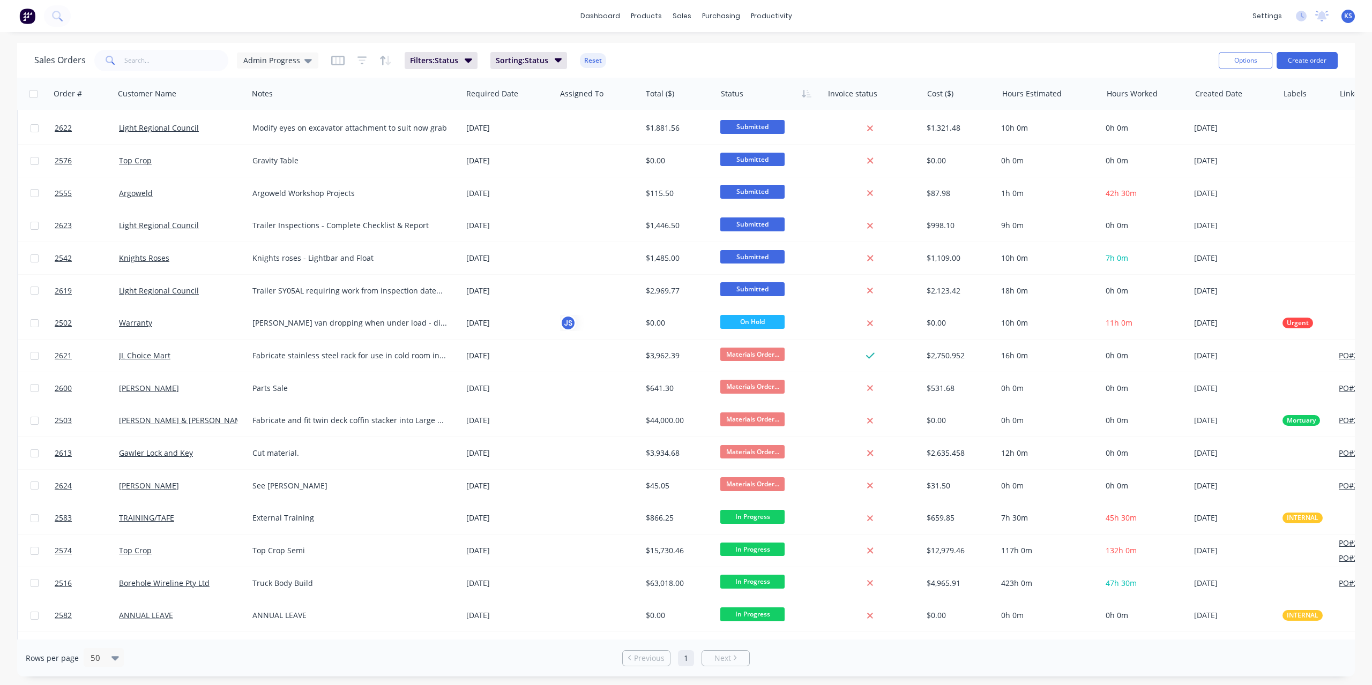
scroll to position [35, 0]
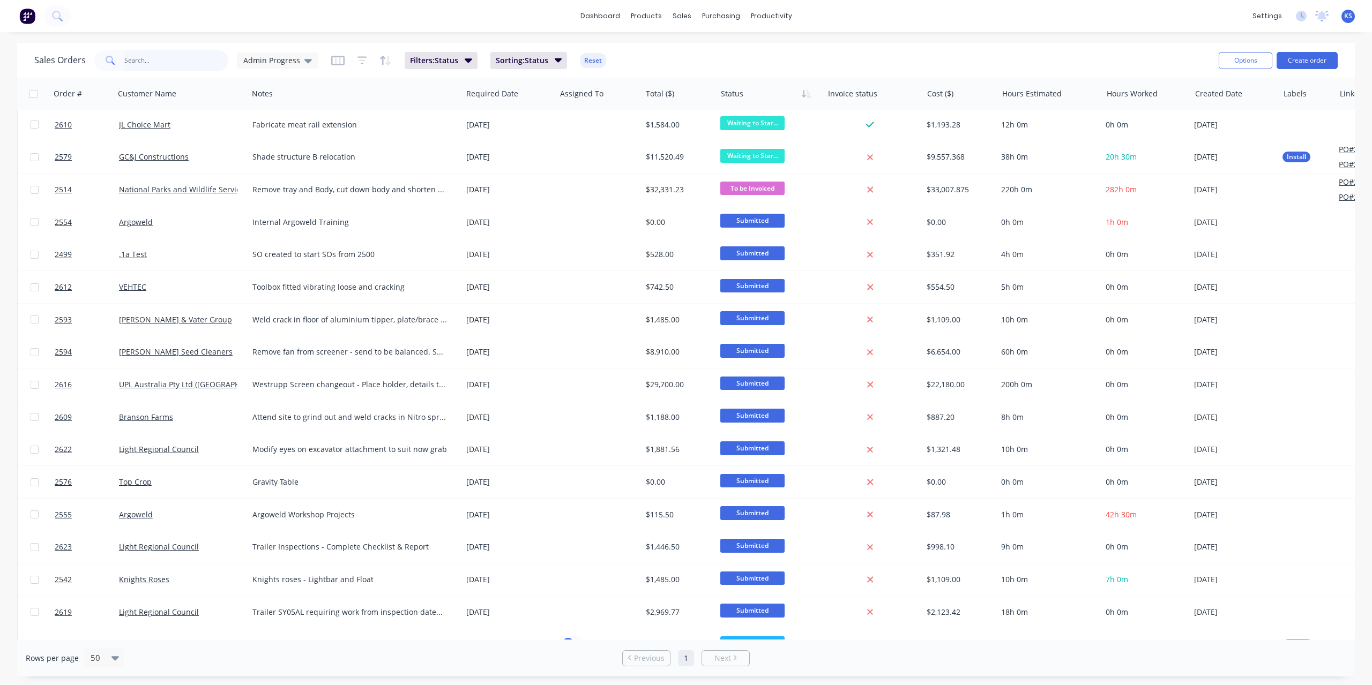
click at [145, 54] on input "text" at bounding box center [176, 60] width 104 height 21
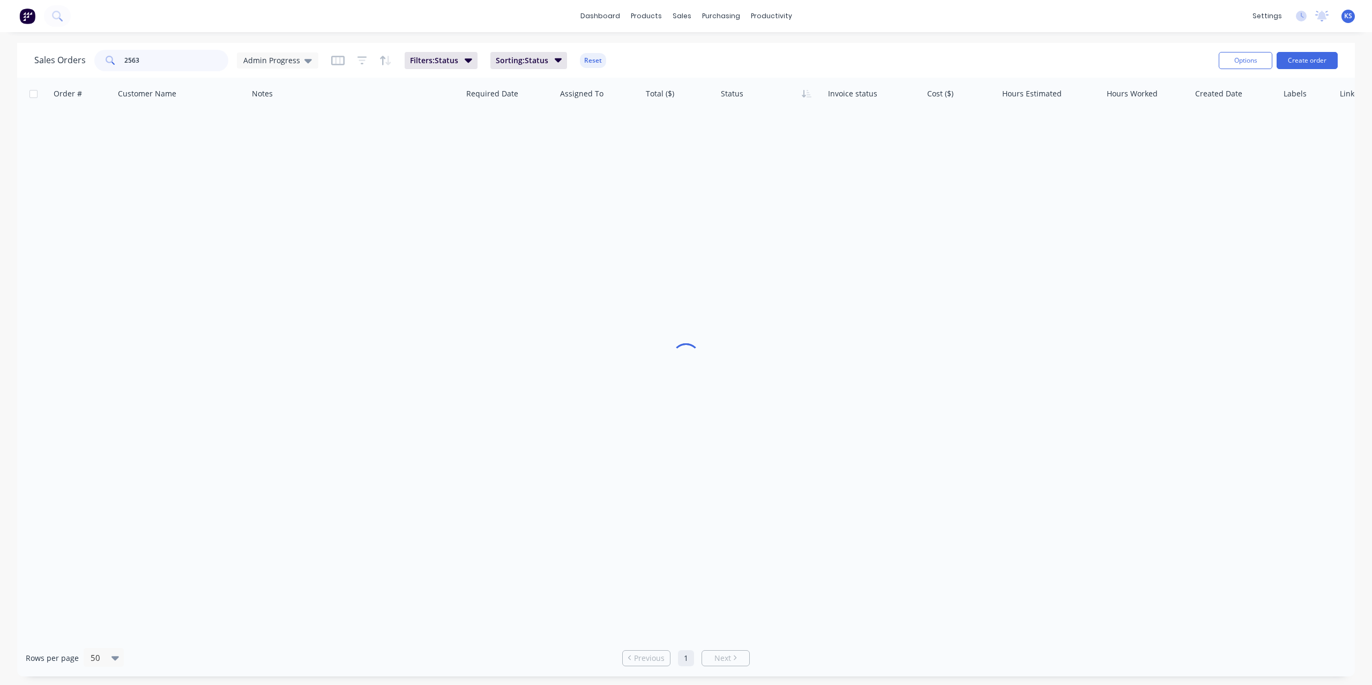
type input "2563"
click at [63, 11] on button at bounding box center [57, 15] width 27 height 21
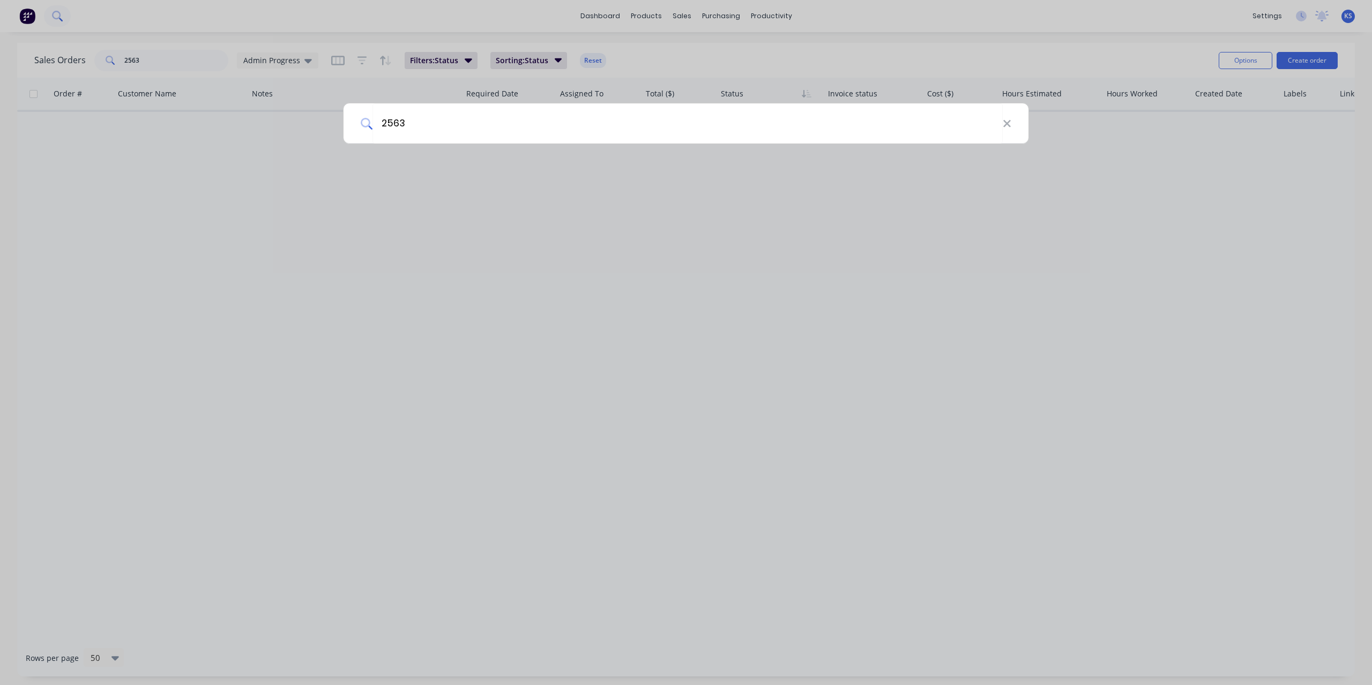
type input "2563"
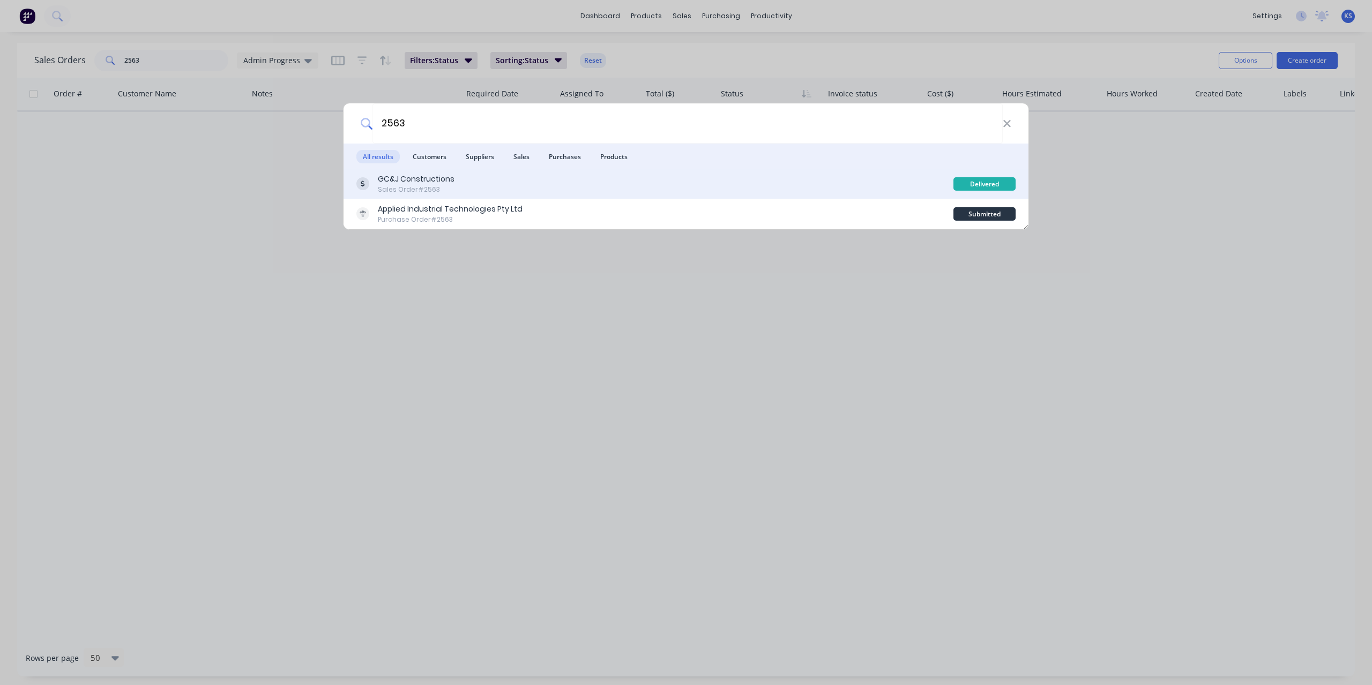
click at [397, 179] on div "GC&J Constructions" at bounding box center [416, 179] width 77 height 11
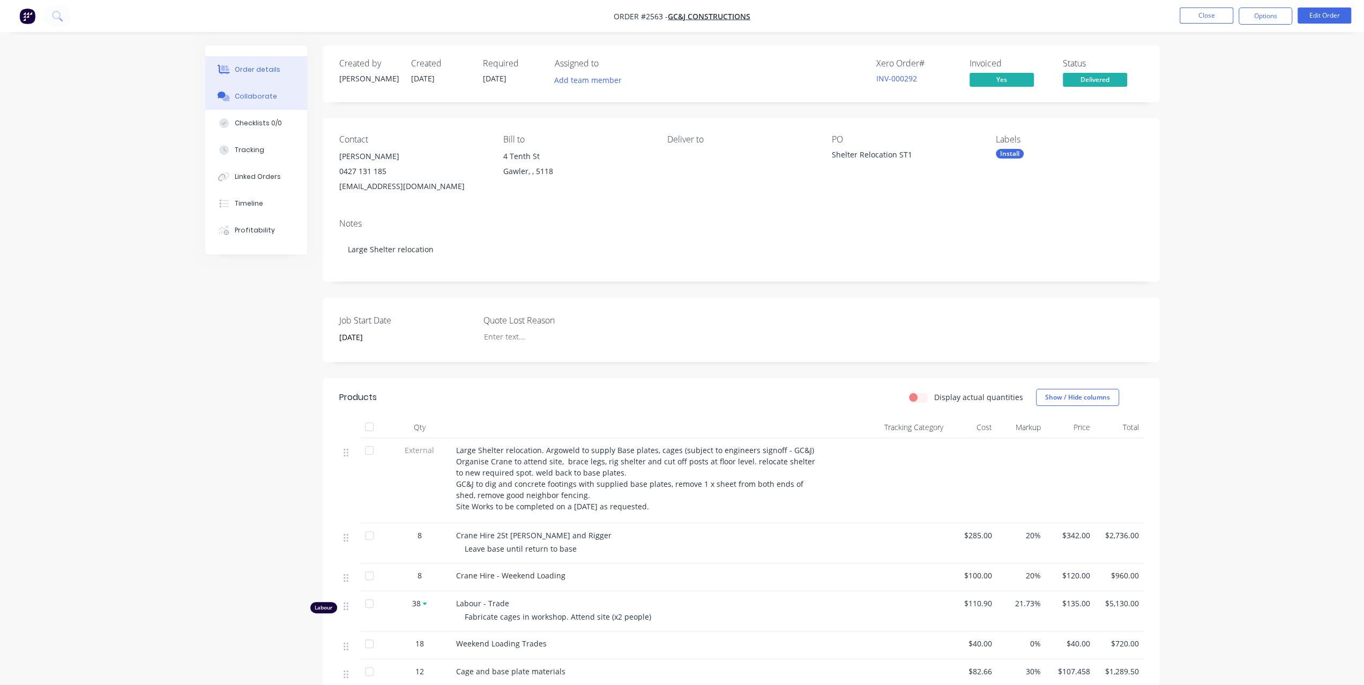
click at [242, 95] on div "Collaborate" at bounding box center [256, 97] width 42 height 10
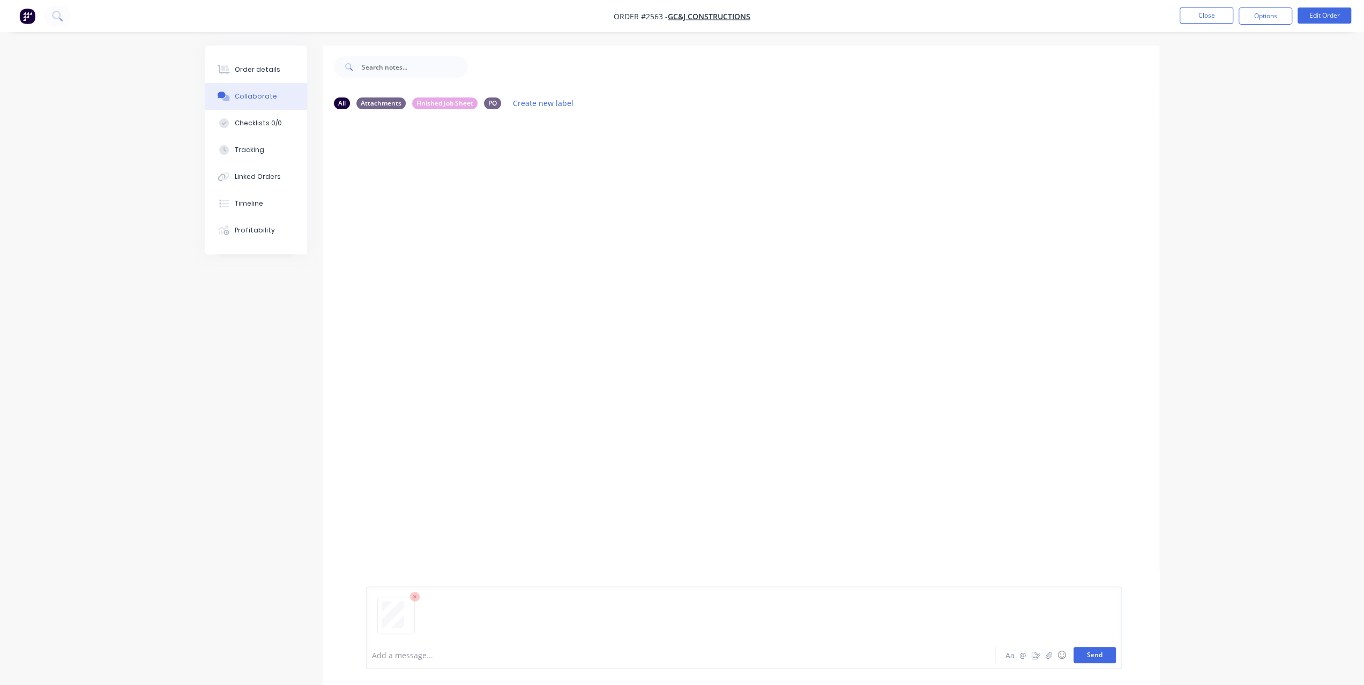
click at [1088, 654] on button "Send" at bounding box center [1094, 655] width 42 height 16
click at [413, 596] on icon at bounding box center [415, 597] width 10 height 10
click at [235, 505] on div "All Attachments Finished Job Sheet PO Create new label KS You 09:04am [DATE] 25…" at bounding box center [682, 374] width 954 height 656
click at [280, 61] on button "Order details" at bounding box center [256, 69] width 102 height 27
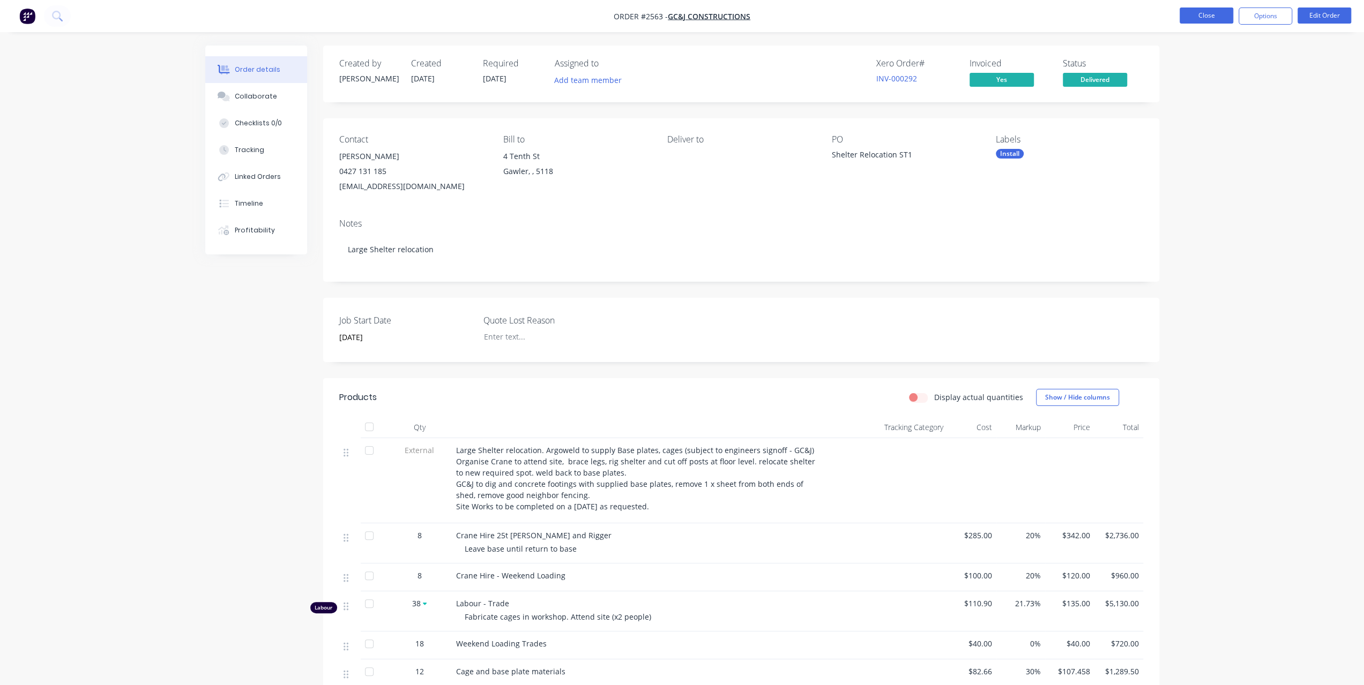
click at [1225, 17] on button "Close" at bounding box center [1206, 16] width 54 height 16
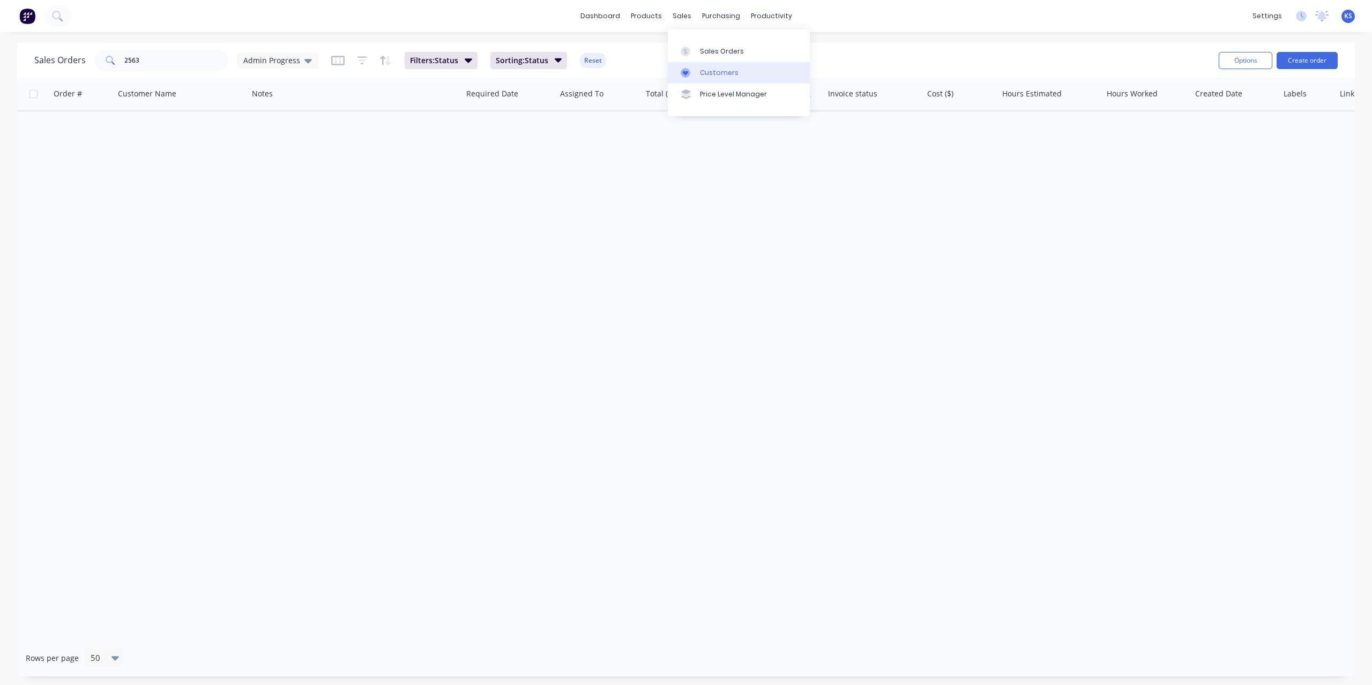
click at [715, 76] on div "Customers" at bounding box center [719, 73] width 39 height 10
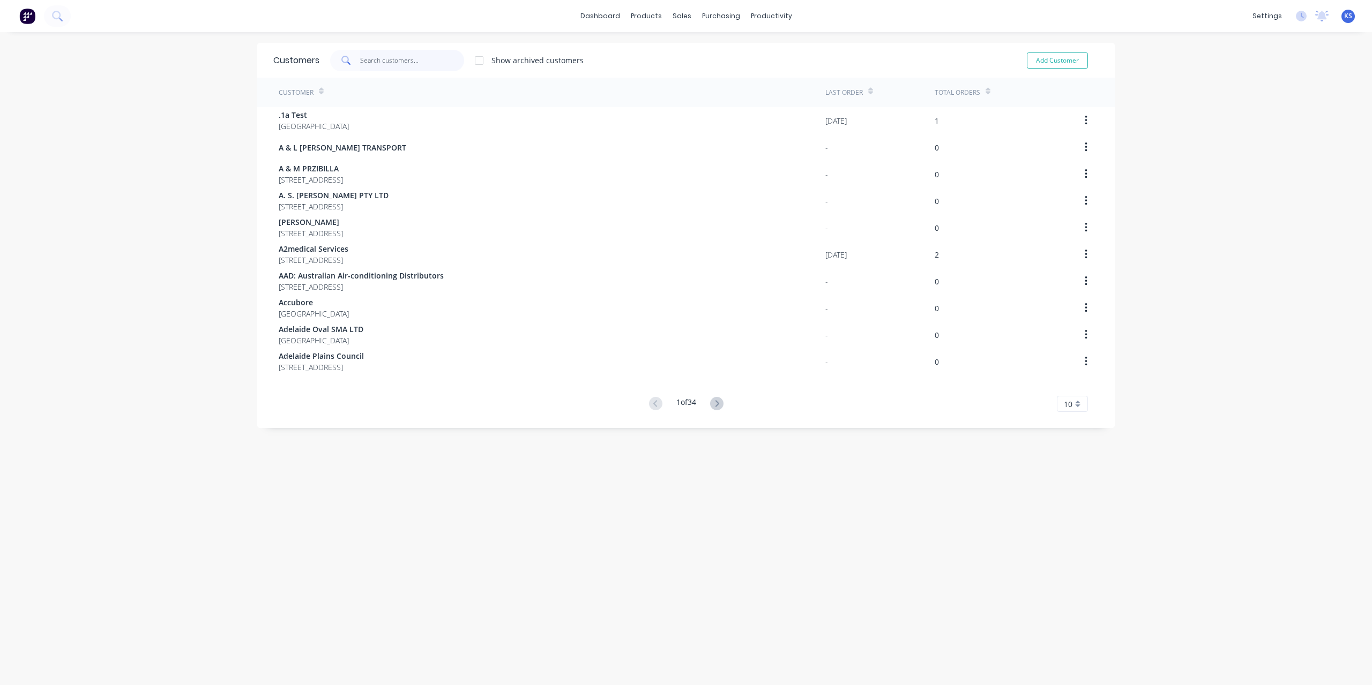
click at [393, 62] on input "text" at bounding box center [412, 60] width 104 height 21
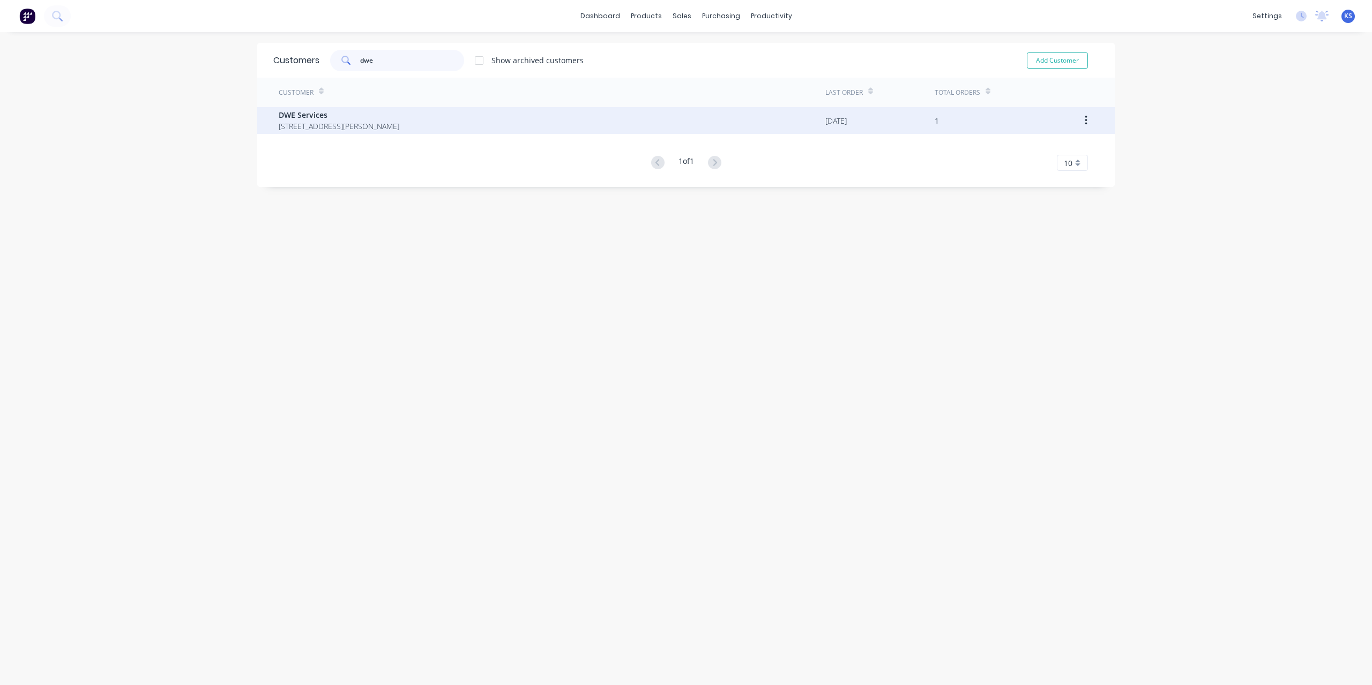
type input "dwe"
click at [376, 121] on span "[STREET_ADDRESS][PERSON_NAME]" at bounding box center [339, 126] width 121 height 11
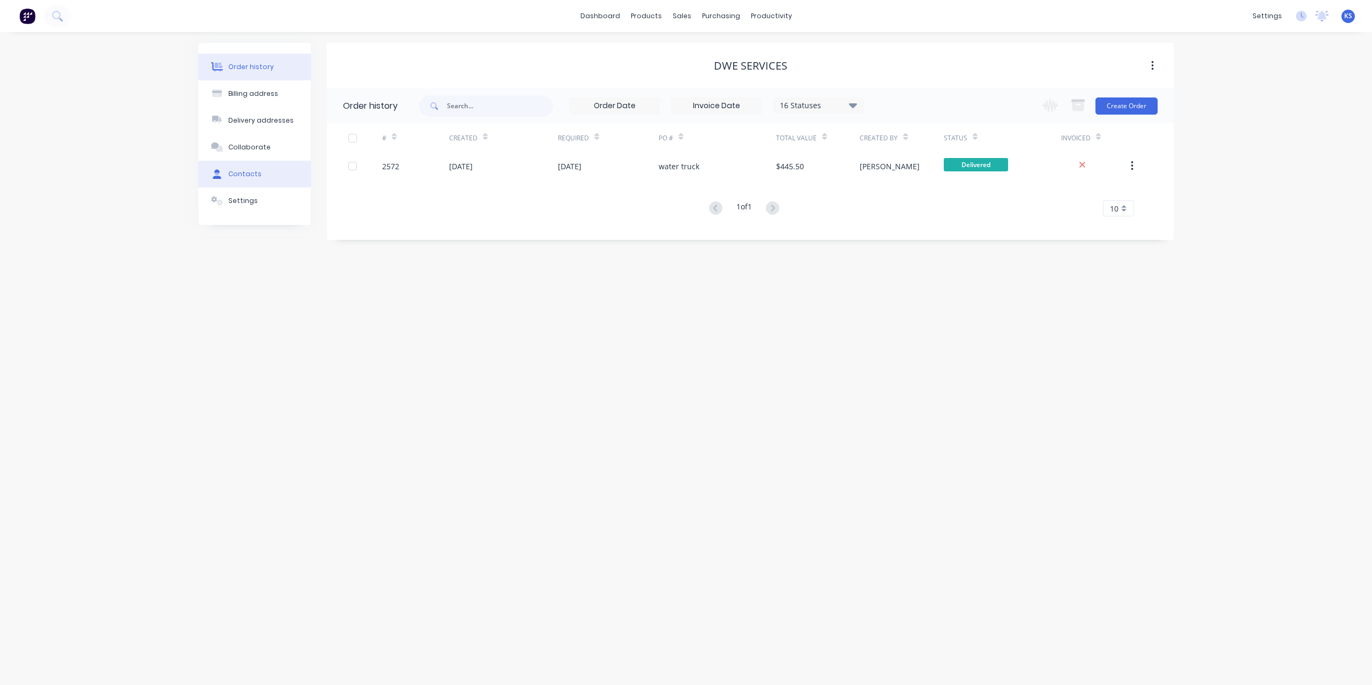
click at [250, 172] on div "Contacts" at bounding box center [244, 174] width 33 height 10
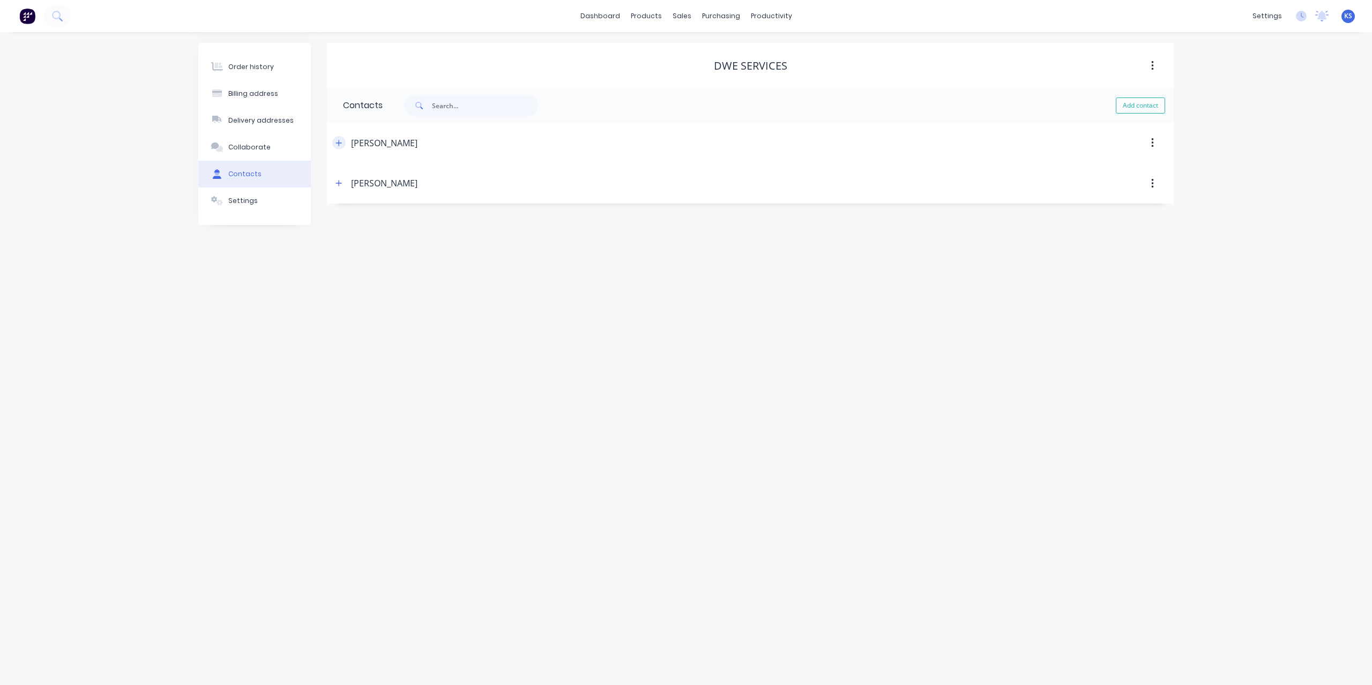
click at [339, 144] on icon "button" at bounding box center [339, 143] width 6 height 6
click at [424, 308] on input "tel" at bounding box center [442, 309] width 129 height 12
type input "0432 038 128"
click at [342, 361] on icon "button" at bounding box center [339, 361] width 6 height 6
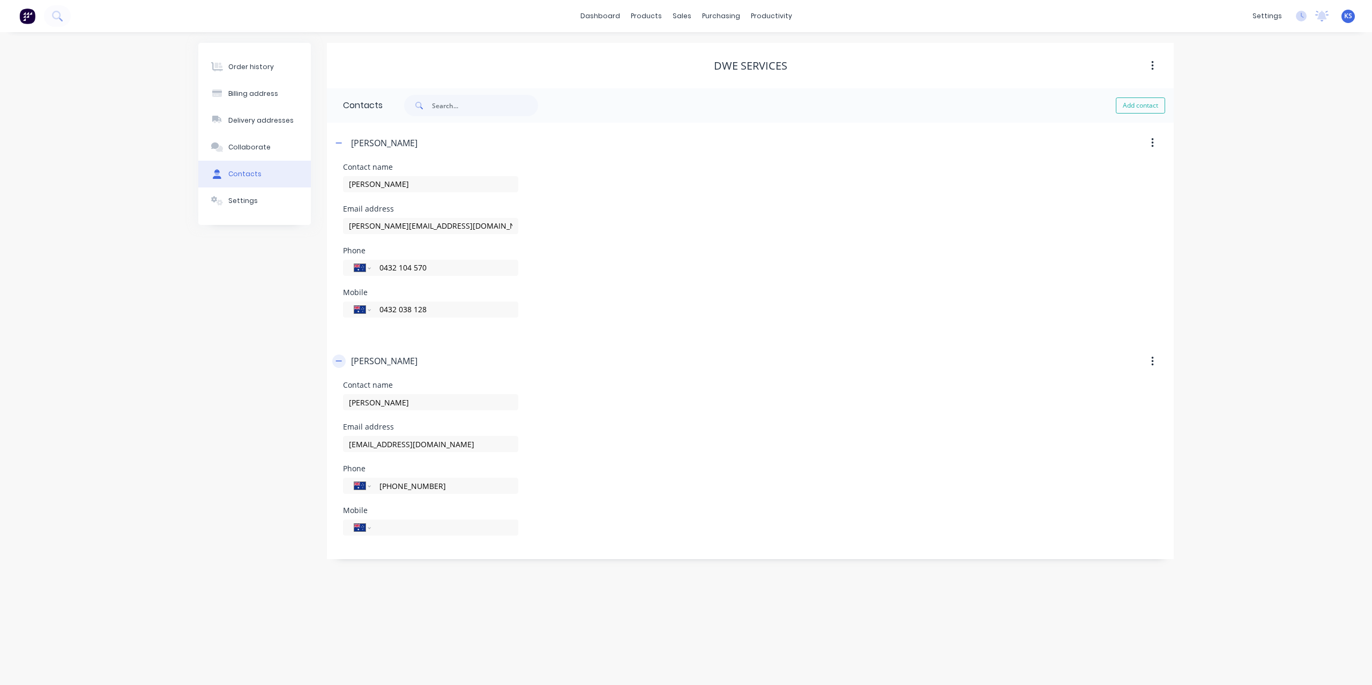
click at [342, 361] on icon "button" at bounding box center [339, 361] width 6 height 1
click at [342, 361] on icon "button" at bounding box center [339, 361] width 6 height 6
click at [342, 361] on icon "button" at bounding box center [339, 361] width 6 height 1
click at [1257, 84] on div "Order history Billing address Delivery addresses Collaborate Contacts Settings …" at bounding box center [686, 358] width 1372 height 653
click at [601, 21] on link "dashboard" at bounding box center [600, 16] width 50 height 16
